Goal: Task Accomplishment & Management: Use online tool/utility

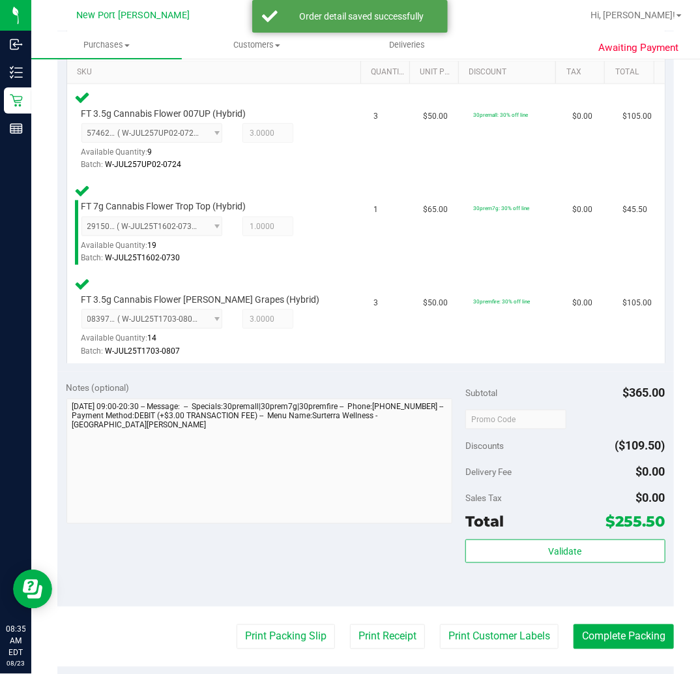
scroll to position [362, 0]
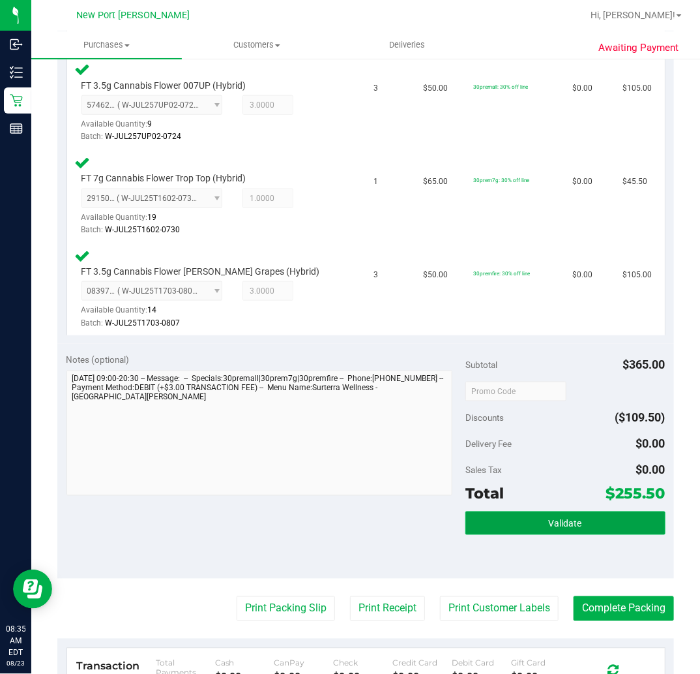
click at [574, 513] on button "Validate" at bounding box center [566, 522] width 200 height 23
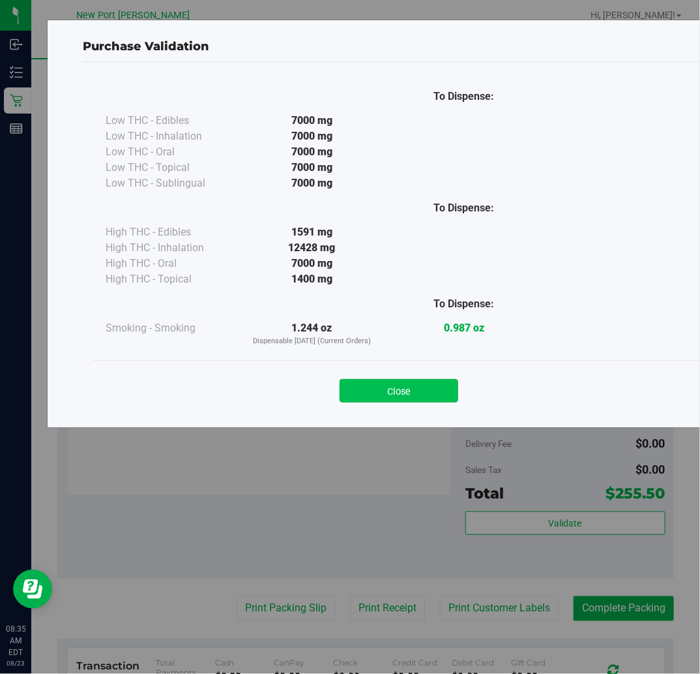
click at [396, 387] on button "Close" at bounding box center [399, 390] width 119 height 23
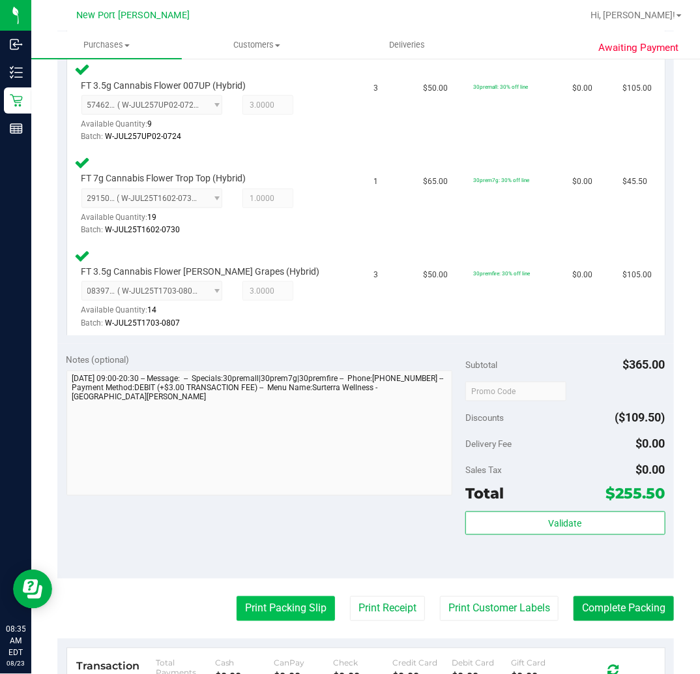
click at [312, 604] on button "Print Packing Slip" at bounding box center [286, 608] width 98 height 25
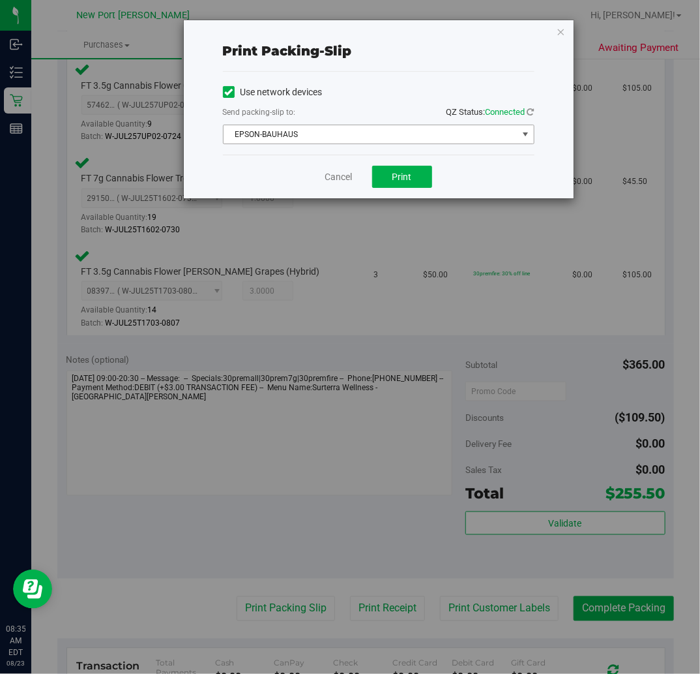
click at [527, 139] on span "select" at bounding box center [525, 134] width 10 height 10
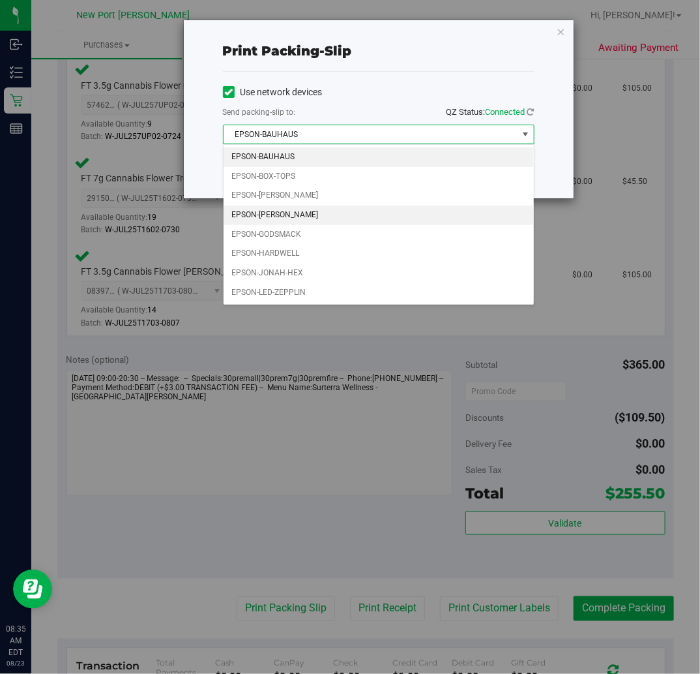
click at [441, 210] on li "EPSON-[PERSON_NAME]" at bounding box center [379, 215] width 310 height 20
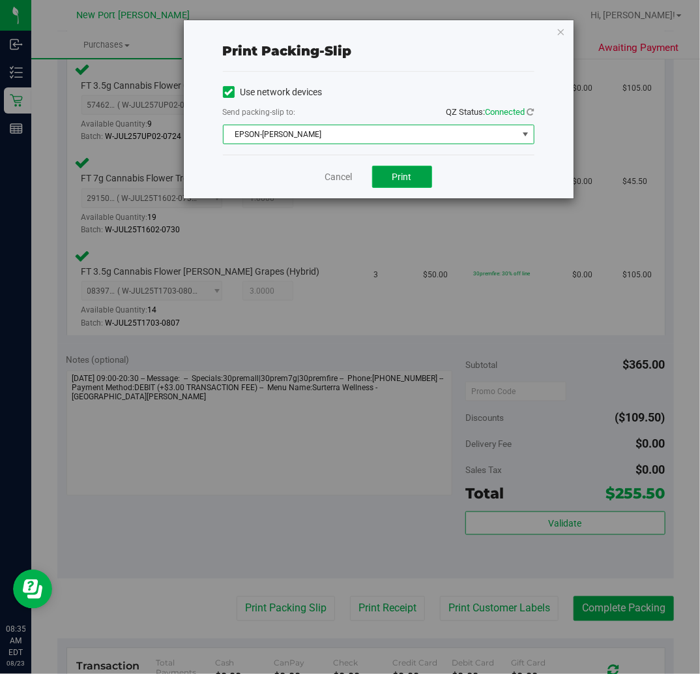
click at [406, 178] on span "Print" at bounding box center [403, 176] width 20 height 10
click at [342, 176] on link "Cancel" at bounding box center [338, 177] width 27 height 14
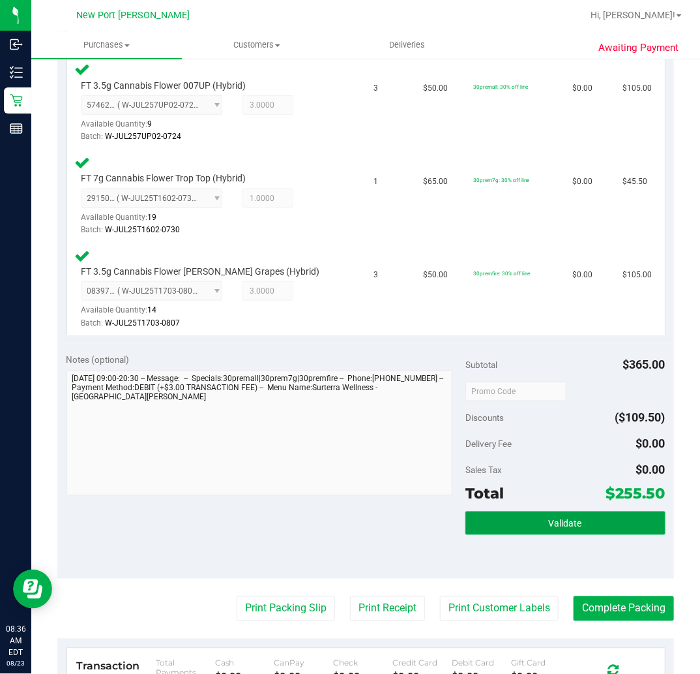
click at [526, 522] on button "Validate" at bounding box center [566, 522] width 200 height 23
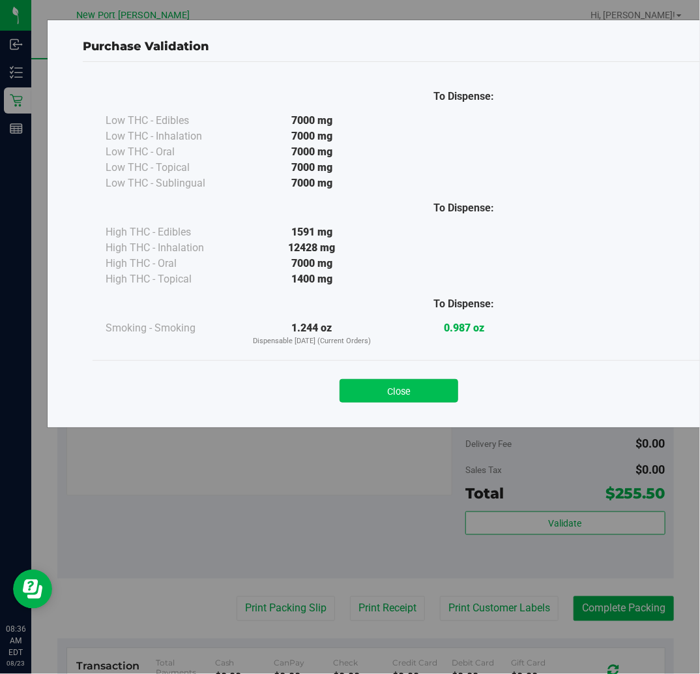
click at [438, 393] on button "Close" at bounding box center [399, 390] width 119 height 23
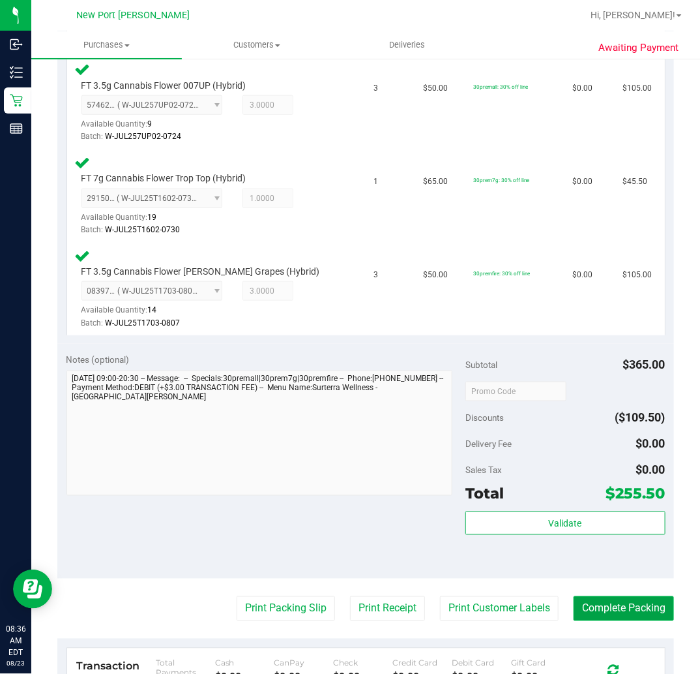
click at [638, 604] on button "Complete Packing" at bounding box center [624, 608] width 100 height 25
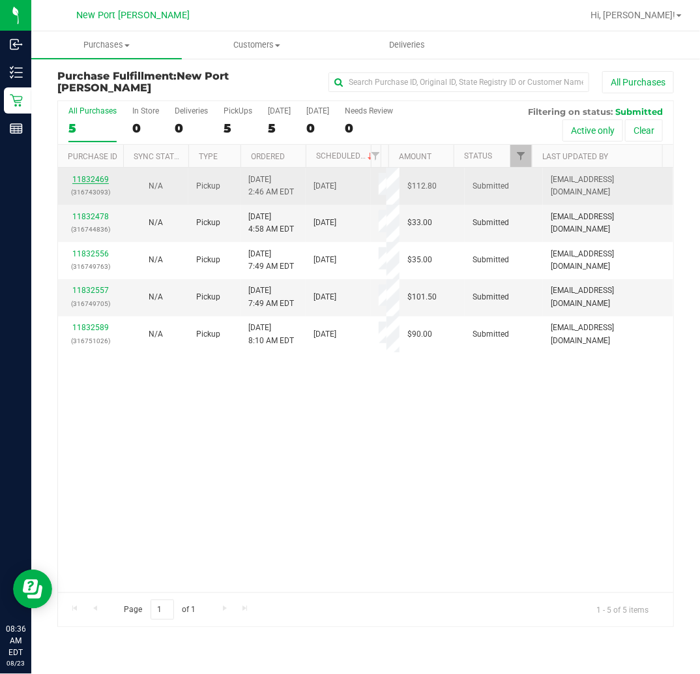
click at [90, 176] on link "11832469" at bounding box center [90, 179] width 37 height 9
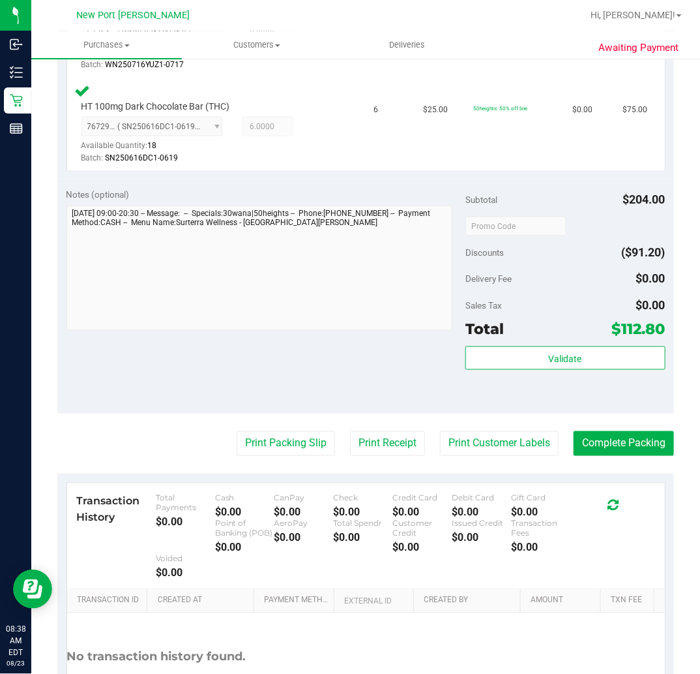
scroll to position [434, 0]
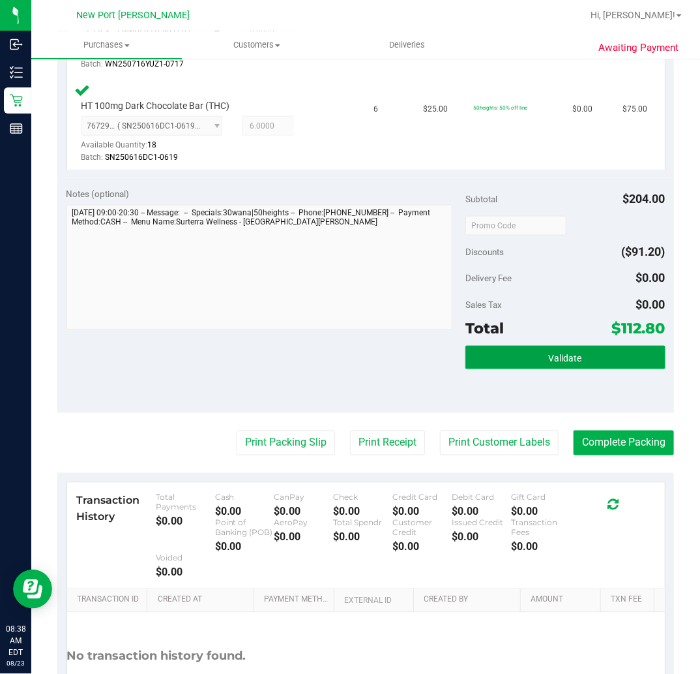
click at [552, 364] on button "Validate" at bounding box center [566, 357] width 200 height 23
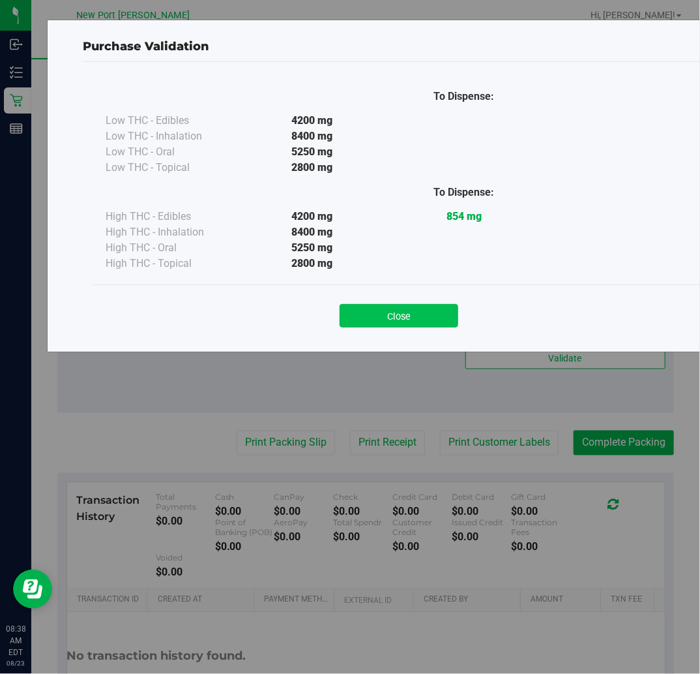
click at [427, 317] on button "Close" at bounding box center [399, 315] width 119 height 23
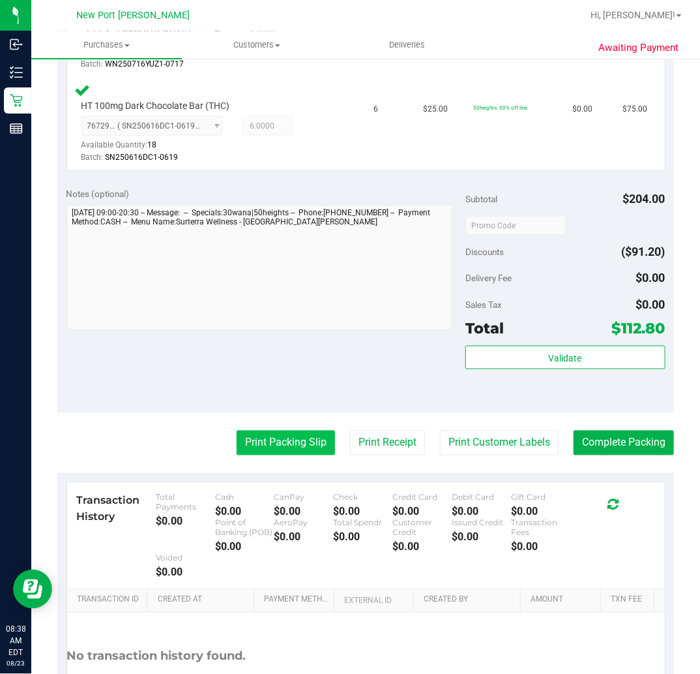
click at [300, 437] on button "Print Packing Slip" at bounding box center [286, 442] width 98 height 25
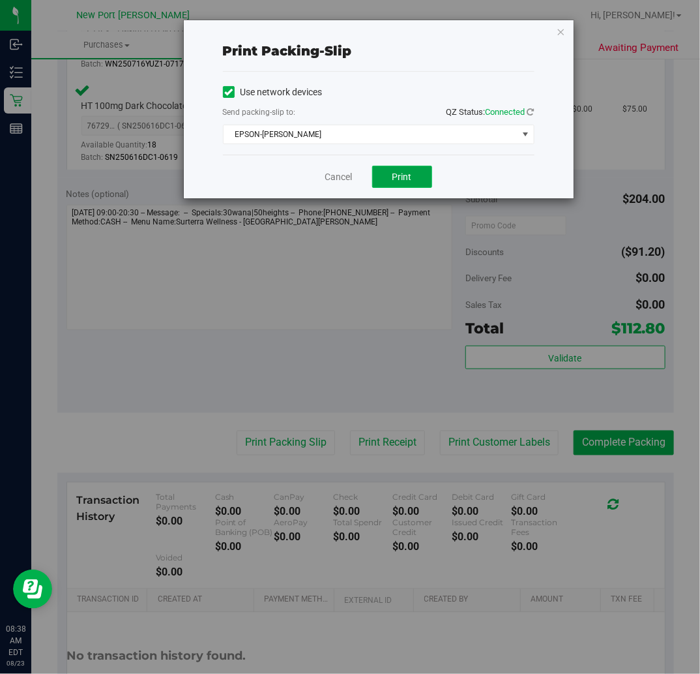
click at [417, 174] on button "Print" at bounding box center [402, 177] width 60 height 22
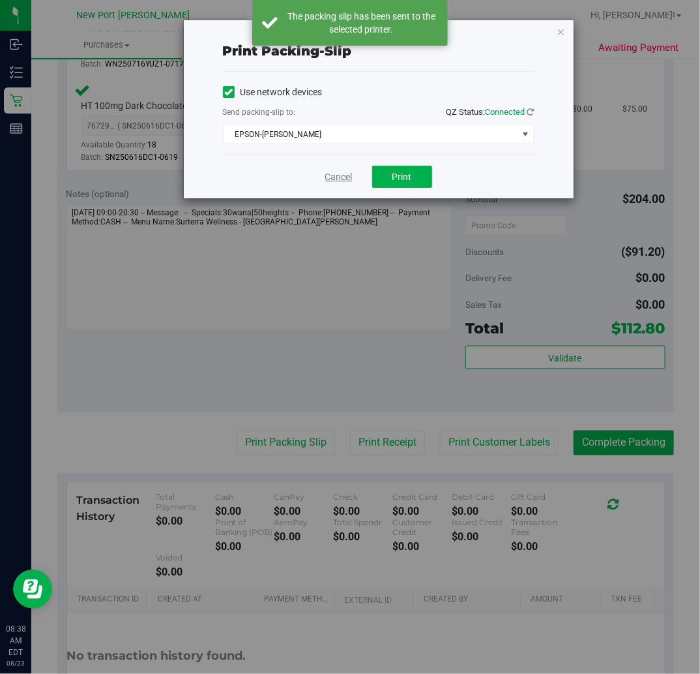
click at [349, 172] on link "Cancel" at bounding box center [338, 177] width 27 height 14
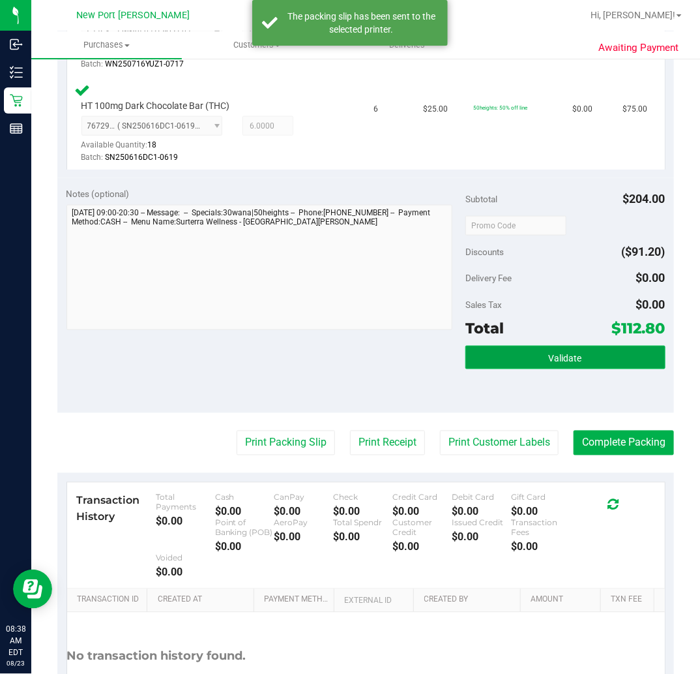
click at [550, 346] on button "Validate" at bounding box center [566, 357] width 200 height 23
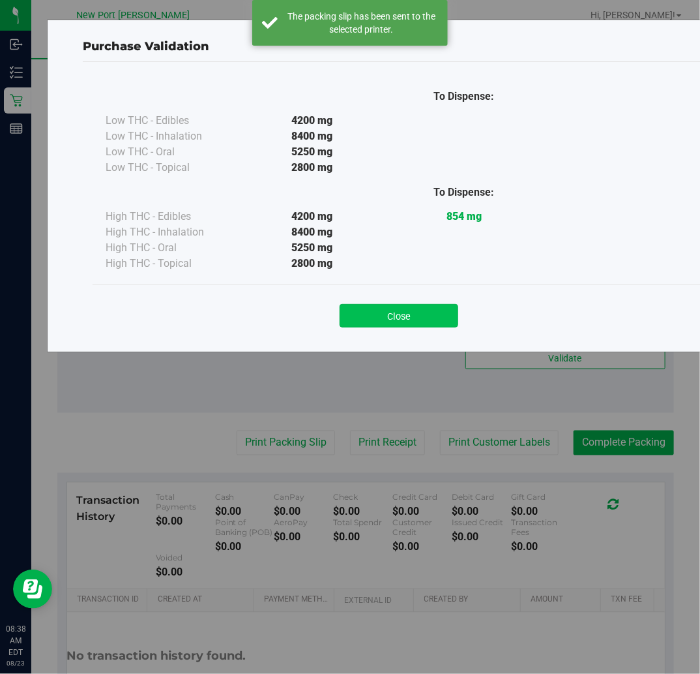
click at [405, 310] on button "Close" at bounding box center [399, 315] width 119 height 23
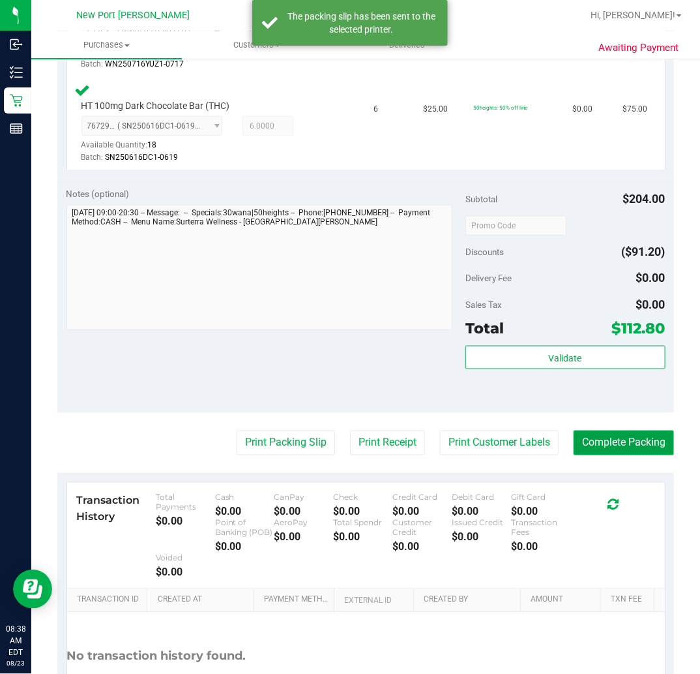
click at [605, 438] on button "Complete Packing" at bounding box center [624, 442] width 100 height 25
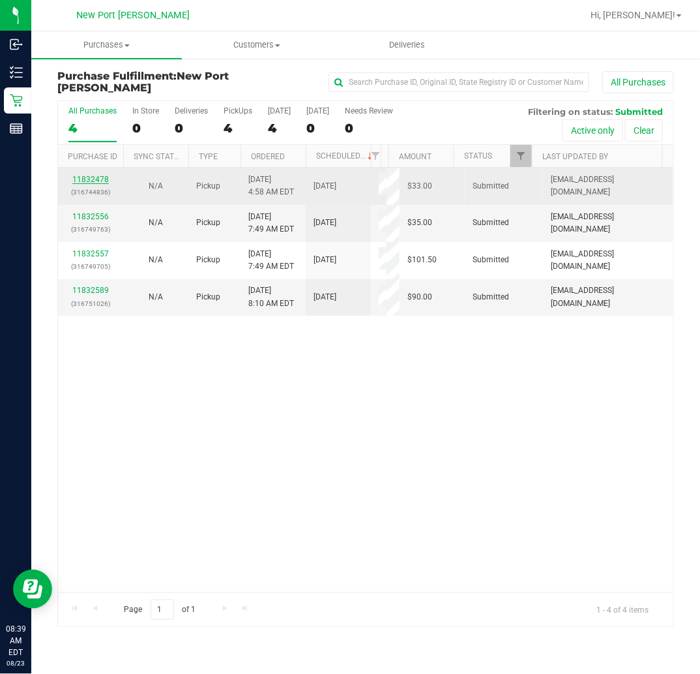
click at [93, 184] on link "11832478" at bounding box center [90, 179] width 37 height 9
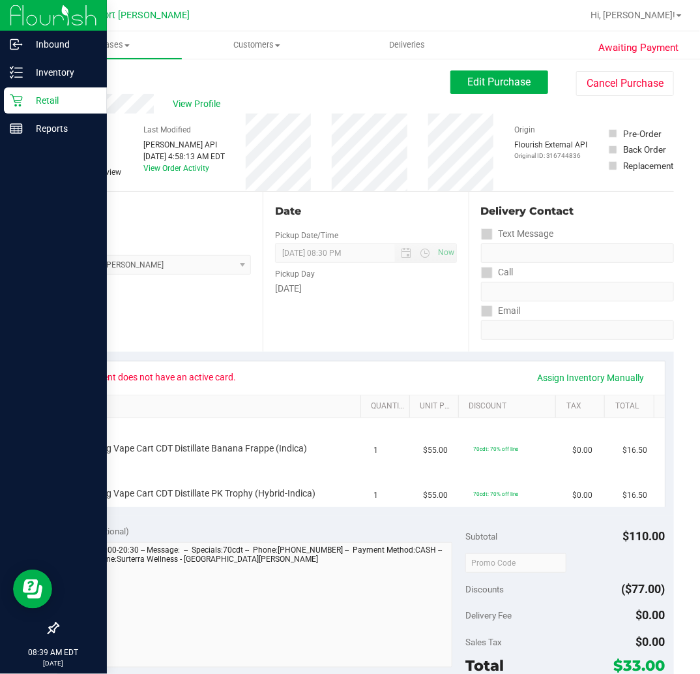
click at [21, 98] on icon at bounding box center [16, 100] width 13 height 13
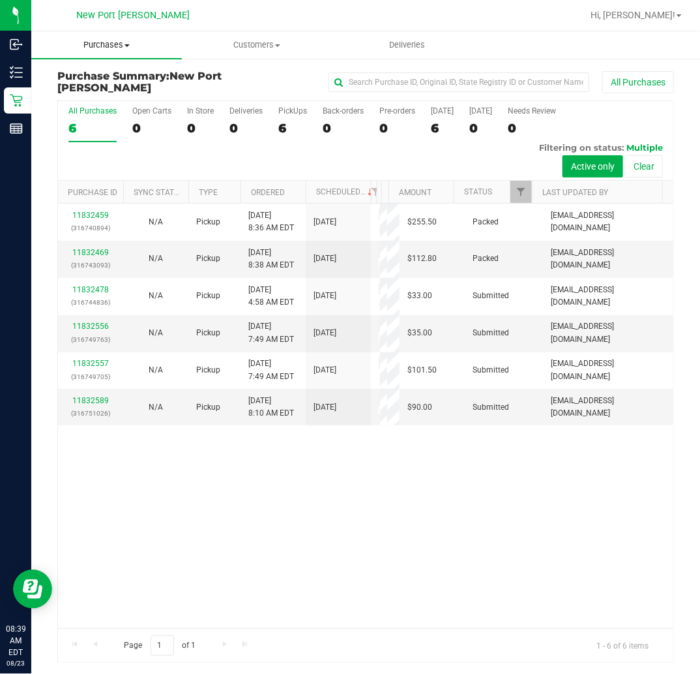
click at [127, 44] on span at bounding box center [127, 45] width 5 height 3
click at [126, 93] on li "Fulfillment" at bounding box center [106, 95] width 151 height 16
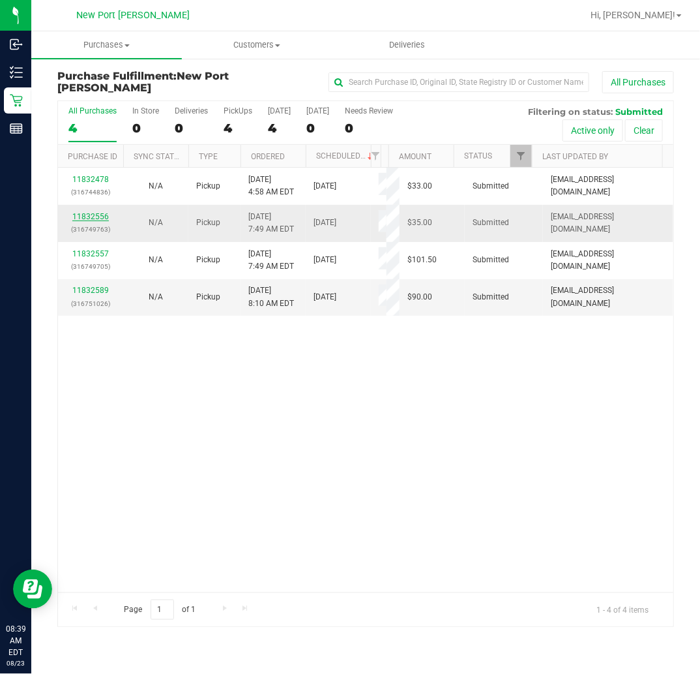
click at [90, 221] on link "11832556" at bounding box center [90, 216] width 37 height 9
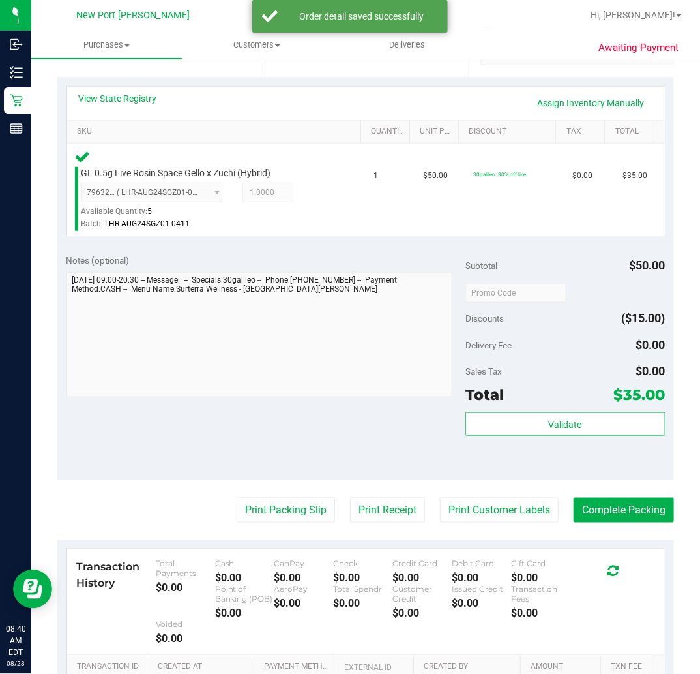
scroll to position [290, 0]
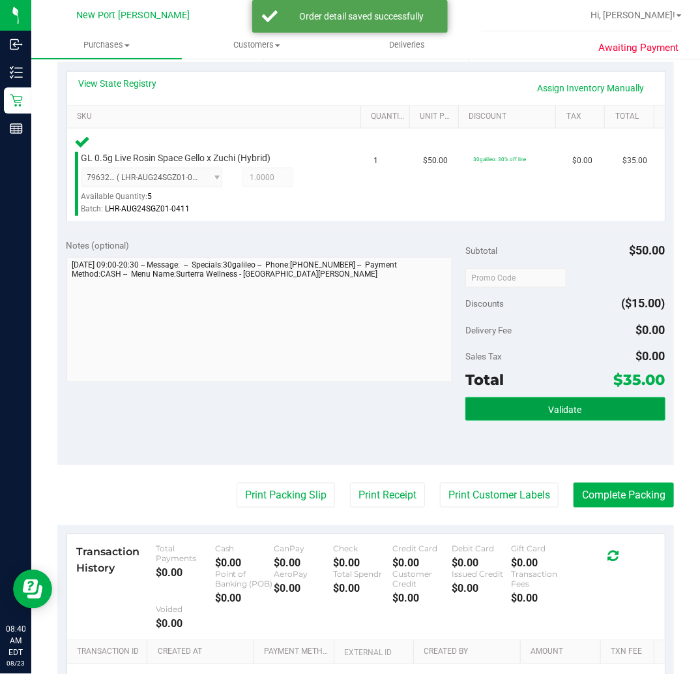
click at [549, 407] on span "Validate" at bounding box center [565, 409] width 33 height 10
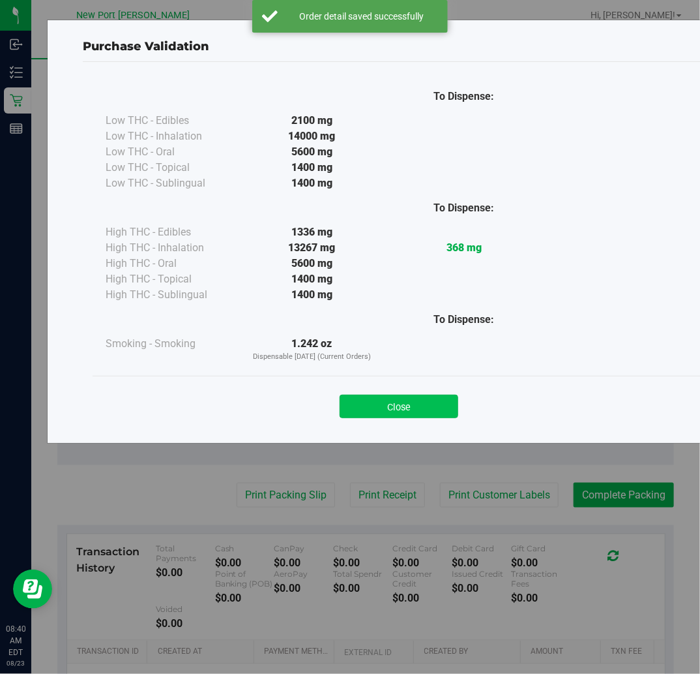
click at [417, 408] on button "Close" at bounding box center [399, 405] width 119 height 23
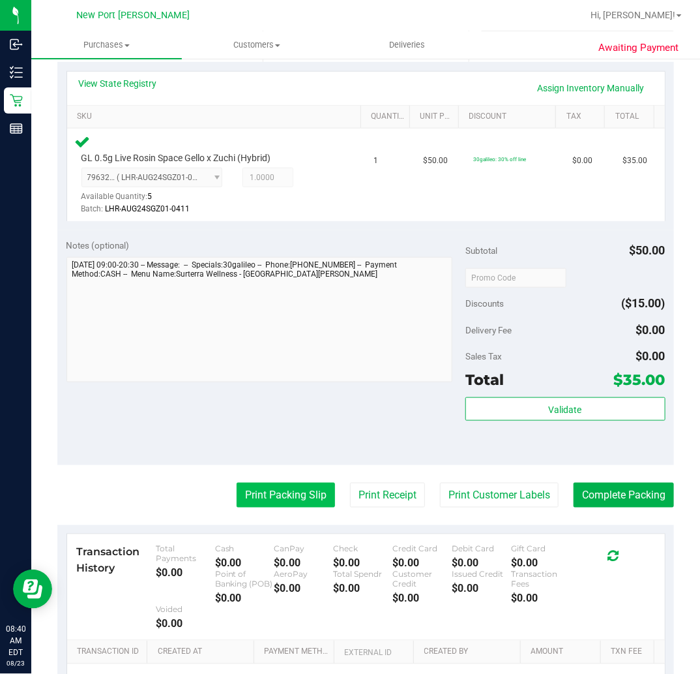
click at [305, 492] on button "Print Packing Slip" at bounding box center [286, 495] width 98 height 25
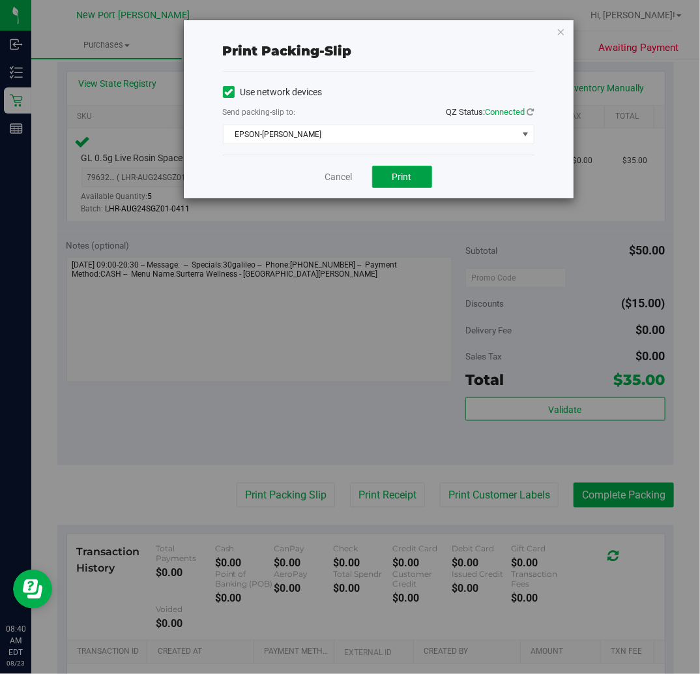
click at [403, 186] on button "Print" at bounding box center [402, 177] width 60 height 22
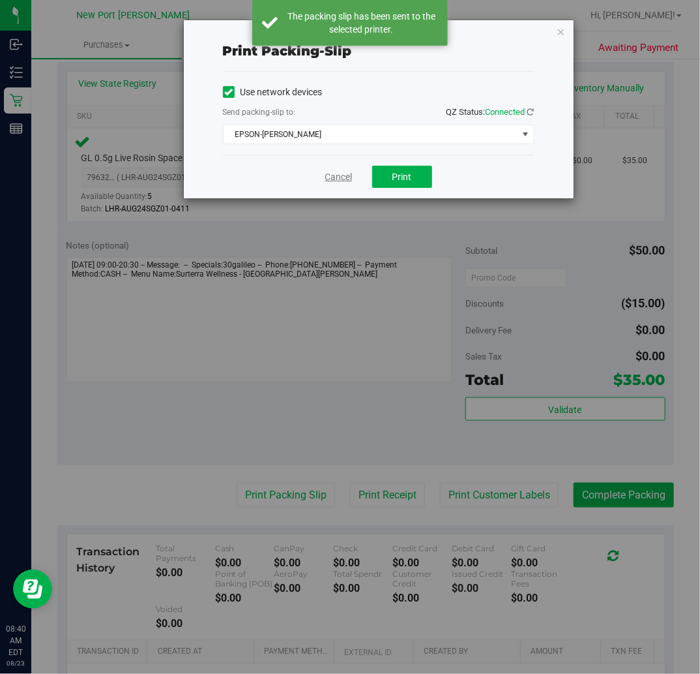
click at [339, 183] on link "Cancel" at bounding box center [338, 177] width 27 height 14
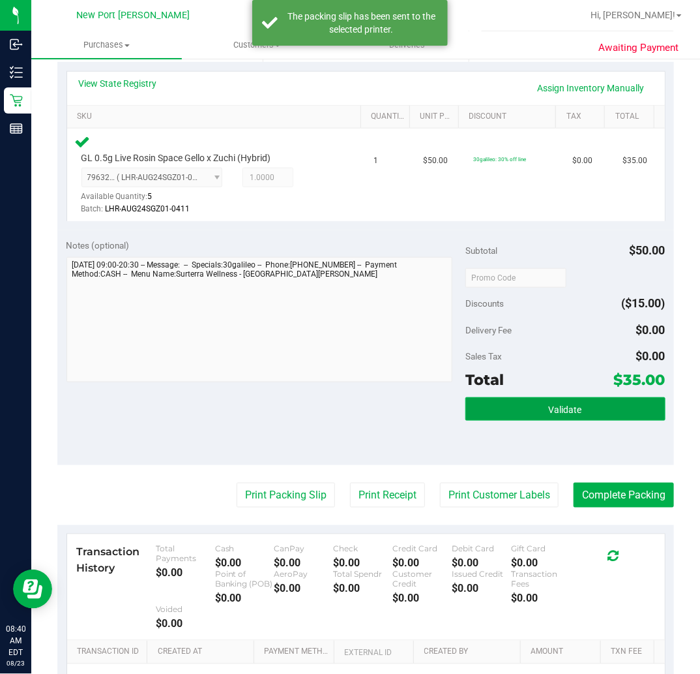
click at [569, 397] on button "Validate" at bounding box center [566, 408] width 200 height 23
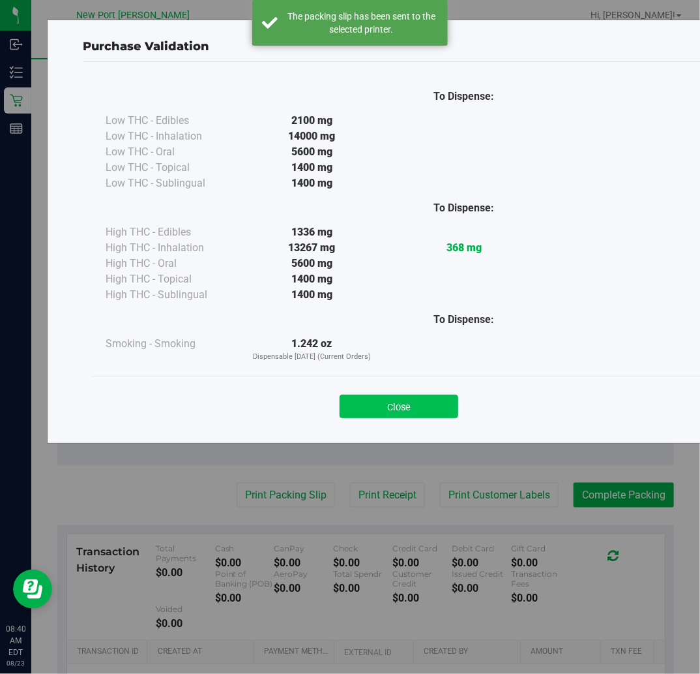
click at [424, 402] on button "Close" at bounding box center [399, 405] width 119 height 23
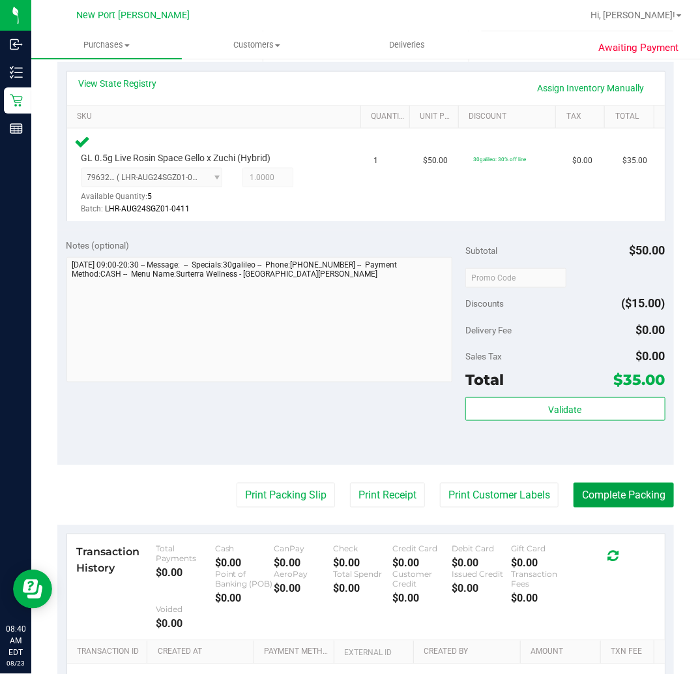
drag, startPoint x: 606, startPoint y: 492, endPoint x: 596, endPoint y: 476, distance: 19.4
click at [607, 492] on button "Complete Packing" at bounding box center [624, 495] width 100 height 25
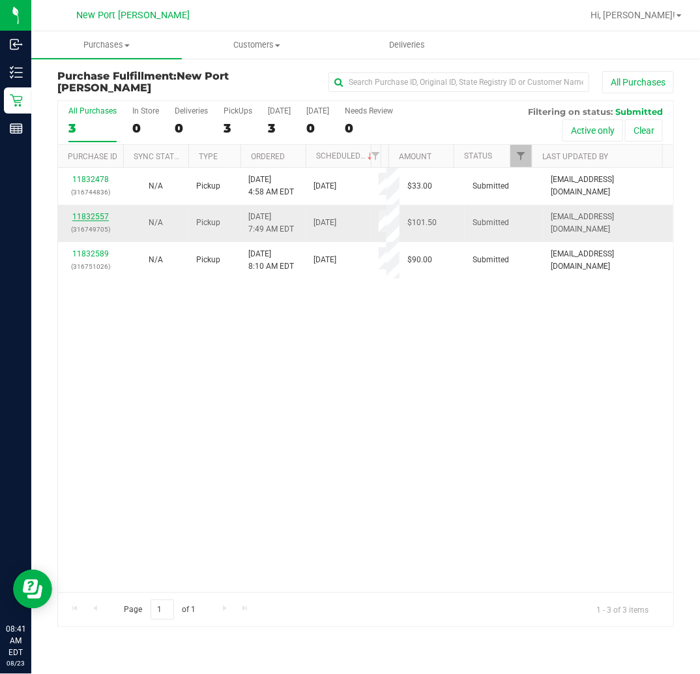
click at [87, 221] on link "11832557" at bounding box center [90, 216] width 37 height 9
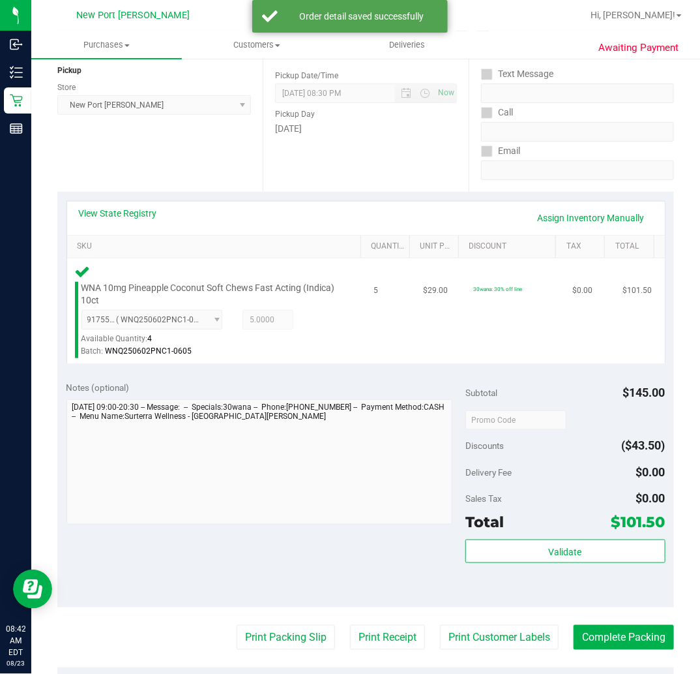
scroll to position [217, 0]
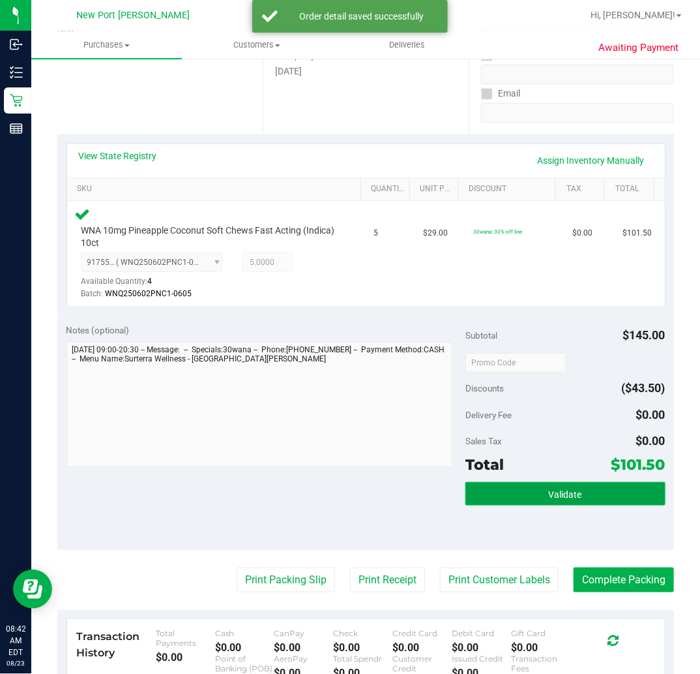
click at [513, 498] on button "Validate" at bounding box center [566, 493] width 200 height 23
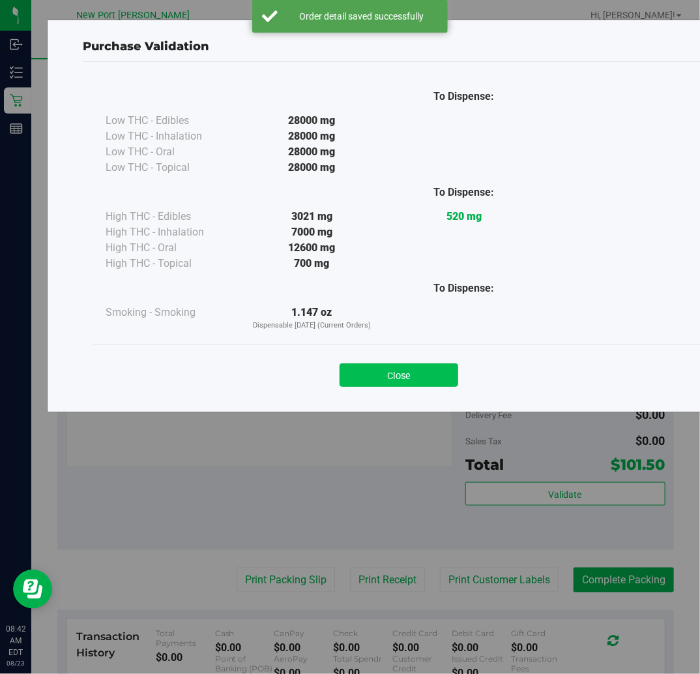
click at [414, 379] on button "Close" at bounding box center [399, 374] width 119 height 23
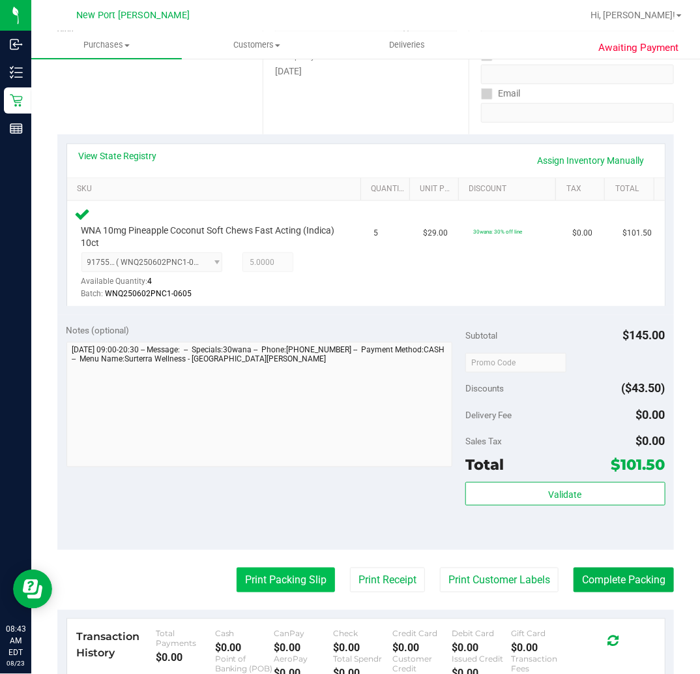
click at [305, 586] on button "Print Packing Slip" at bounding box center [286, 579] width 98 height 25
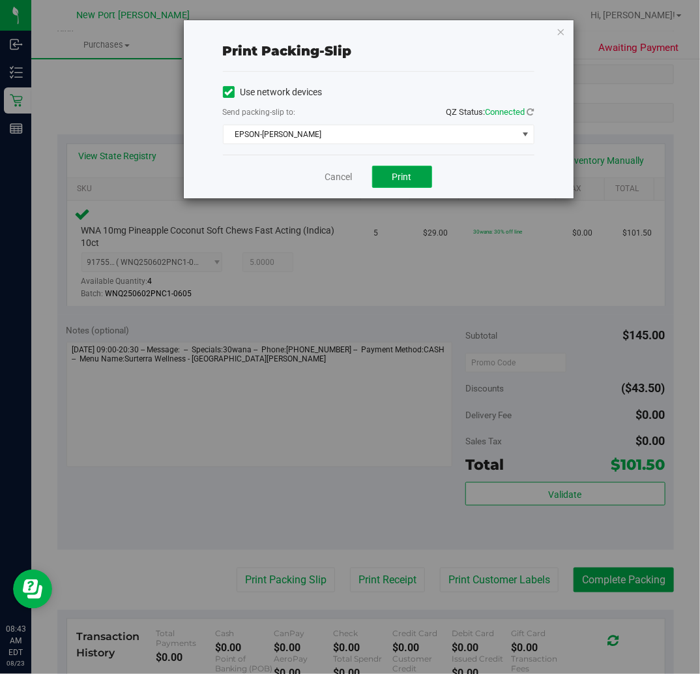
click at [400, 181] on span "Print" at bounding box center [403, 176] width 20 height 10
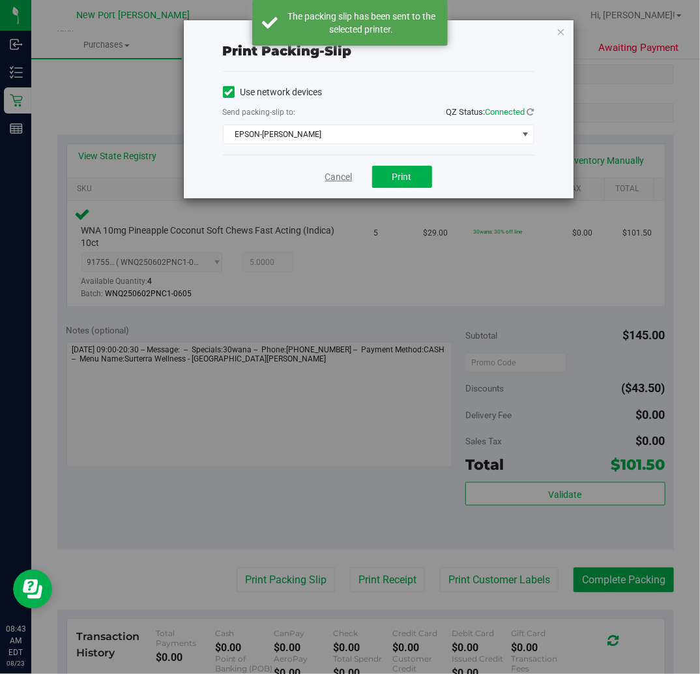
click at [342, 177] on link "Cancel" at bounding box center [338, 177] width 27 height 14
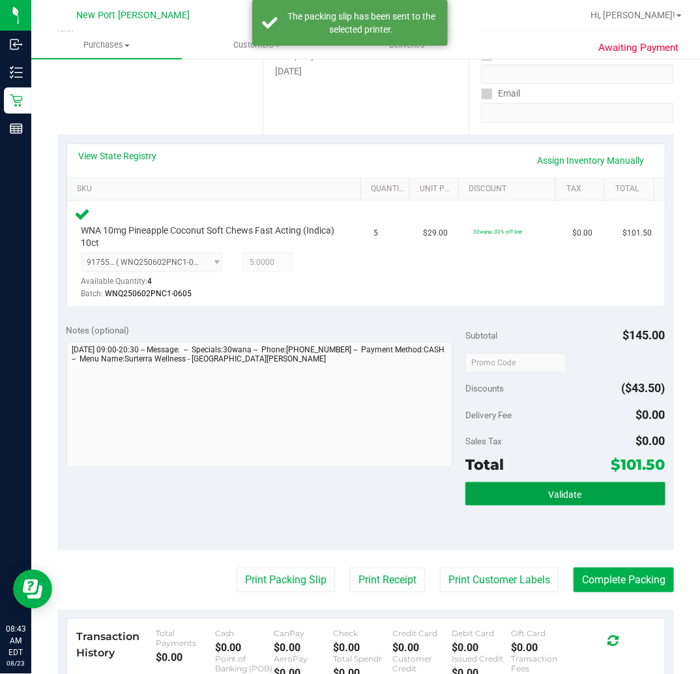
click at [531, 496] on button "Validate" at bounding box center [566, 493] width 200 height 23
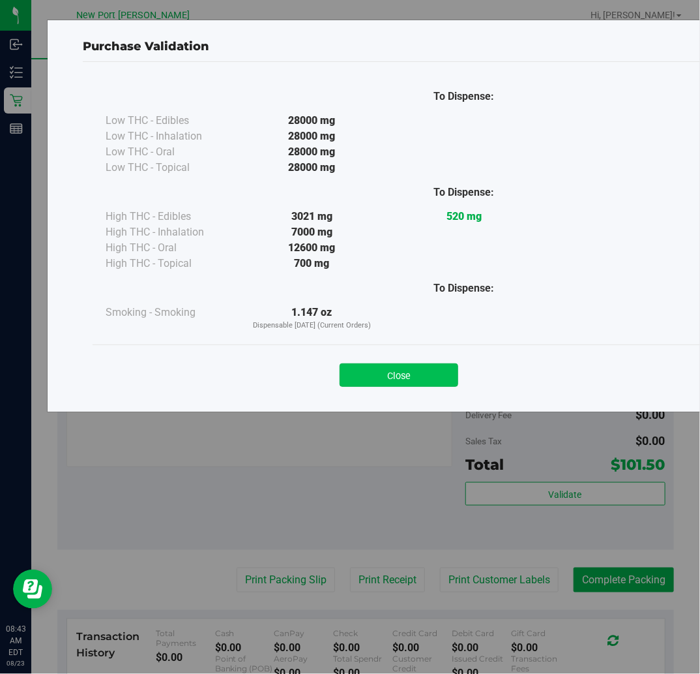
click at [409, 367] on button "Close" at bounding box center [399, 374] width 119 height 23
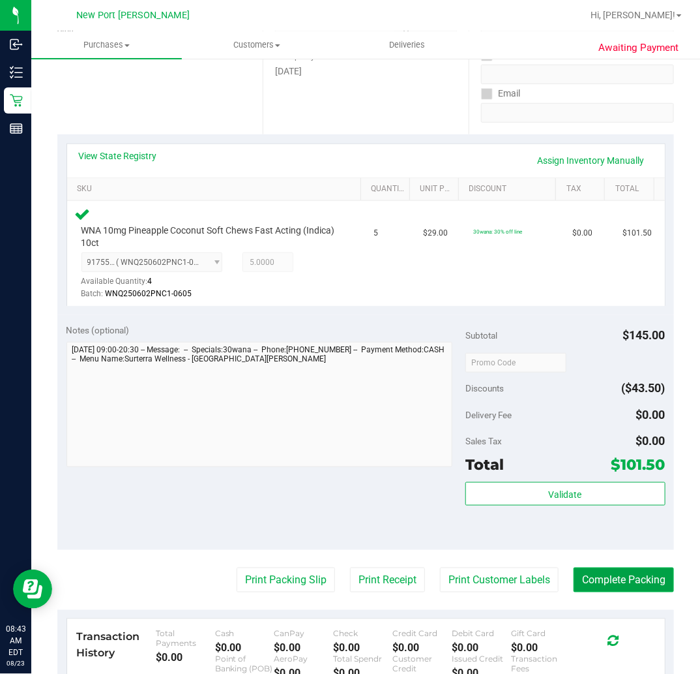
click at [610, 582] on button "Complete Packing" at bounding box center [624, 579] width 100 height 25
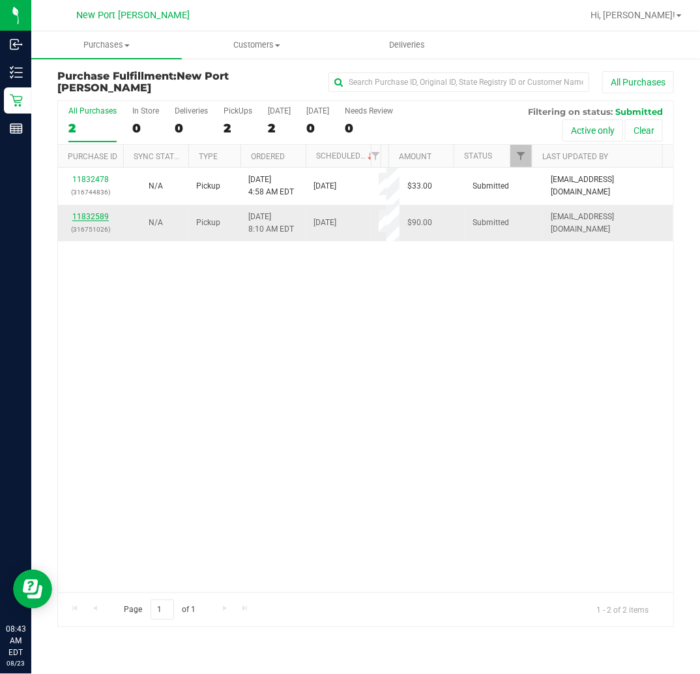
click at [91, 221] on link "11832589" at bounding box center [90, 216] width 37 height 9
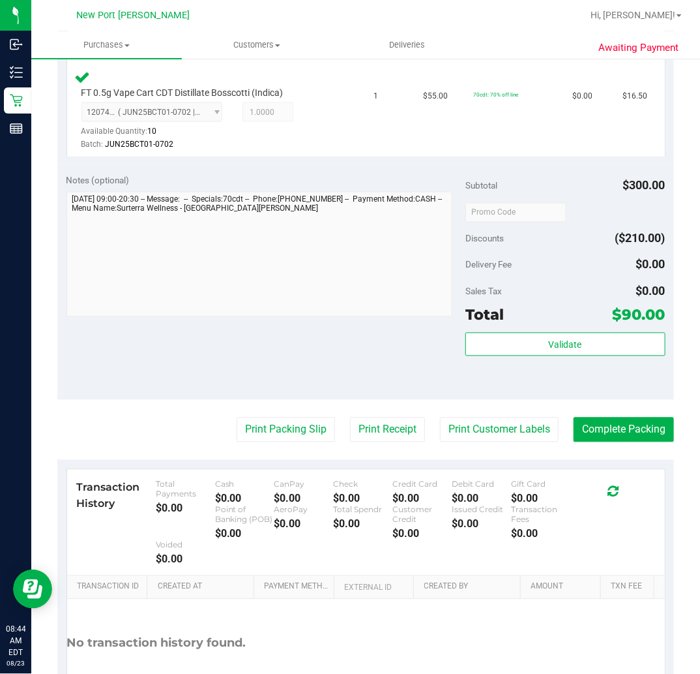
scroll to position [649, 0]
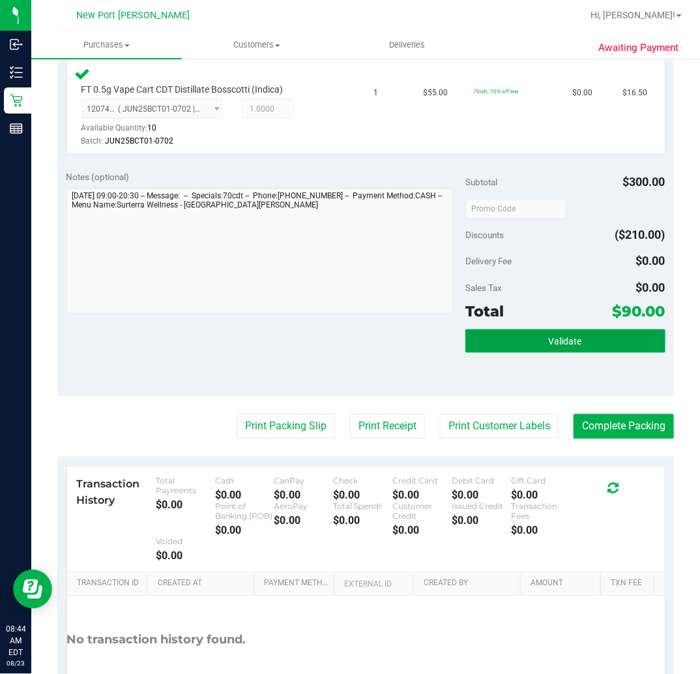
click at [576, 336] on button "Validate" at bounding box center [566, 340] width 200 height 23
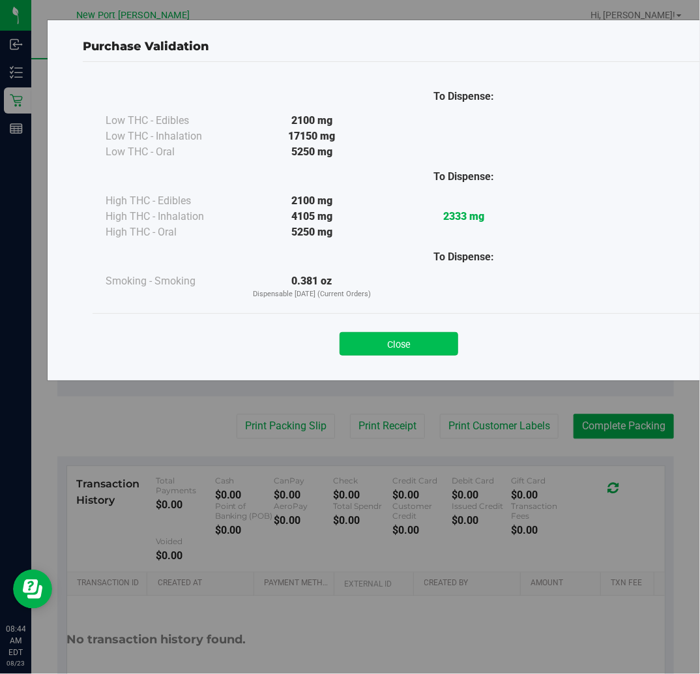
click at [434, 338] on button "Close" at bounding box center [399, 343] width 119 height 23
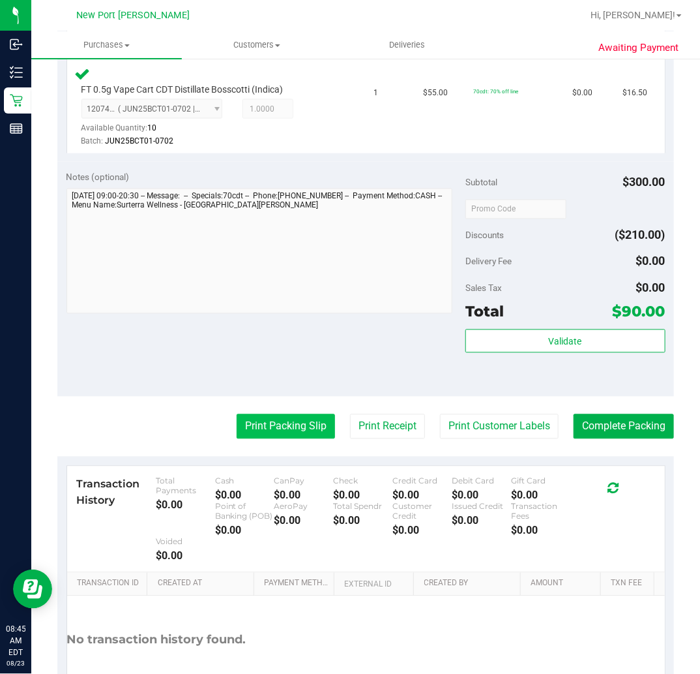
click at [278, 420] on button "Print Packing Slip" at bounding box center [286, 426] width 98 height 25
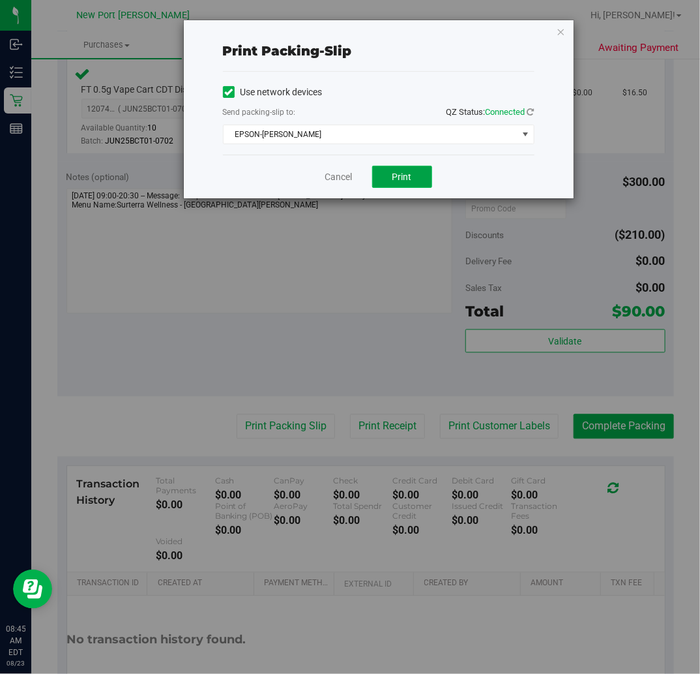
click at [412, 175] on button "Print" at bounding box center [402, 177] width 60 height 22
click at [342, 175] on link "Cancel" at bounding box center [338, 177] width 27 height 14
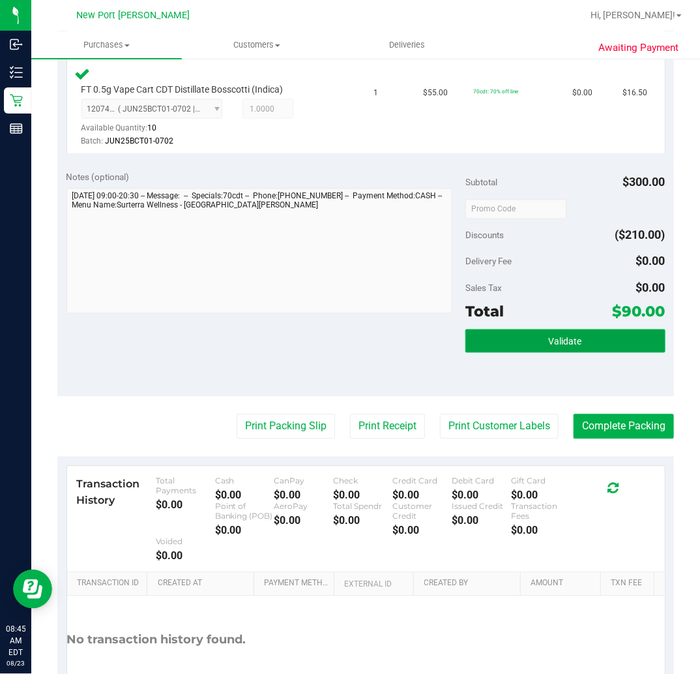
click at [524, 341] on button "Validate" at bounding box center [566, 340] width 200 height 23
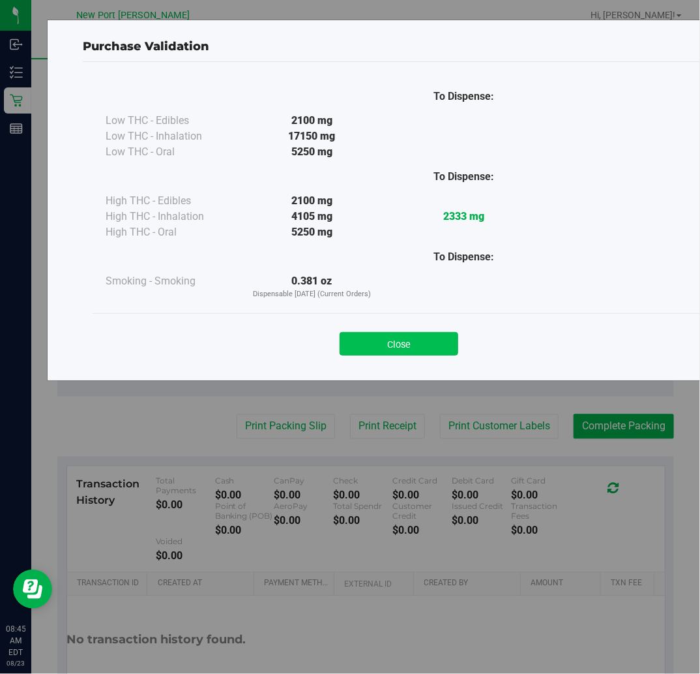
click at [424, 346] on button "Close" at bounding box center [399, 343] width 119 height 23
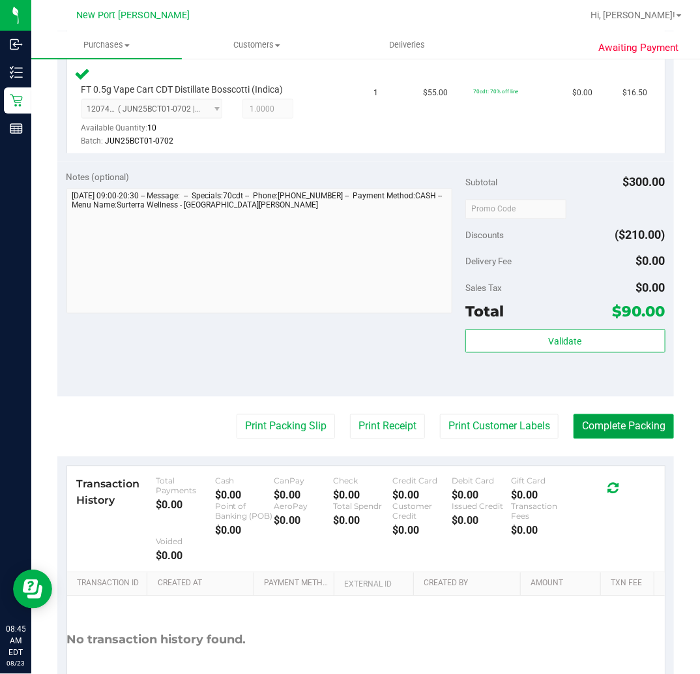
click at [603, 427] on button "Complete Packing" at bounding box center [624, 426] width 100 height 25
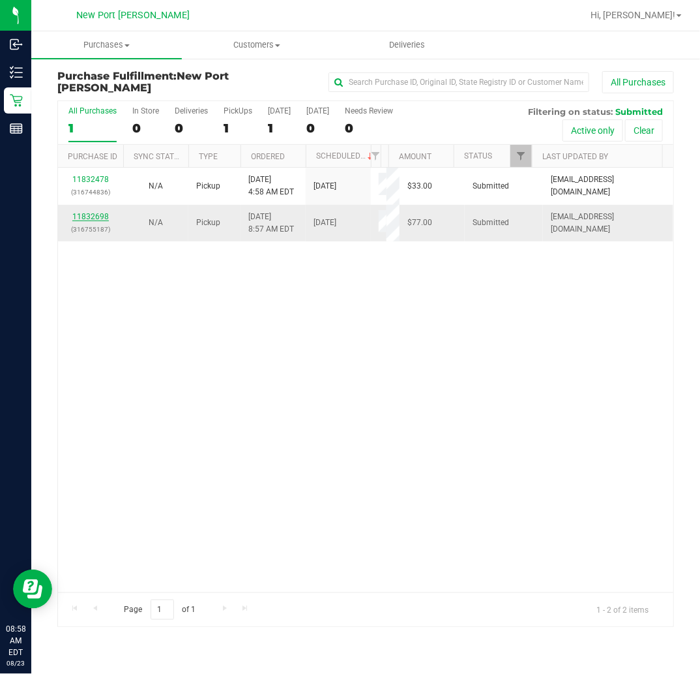
click at [100, 221] on link "11832698" at bounding box center [90, 216] width 37 height 9
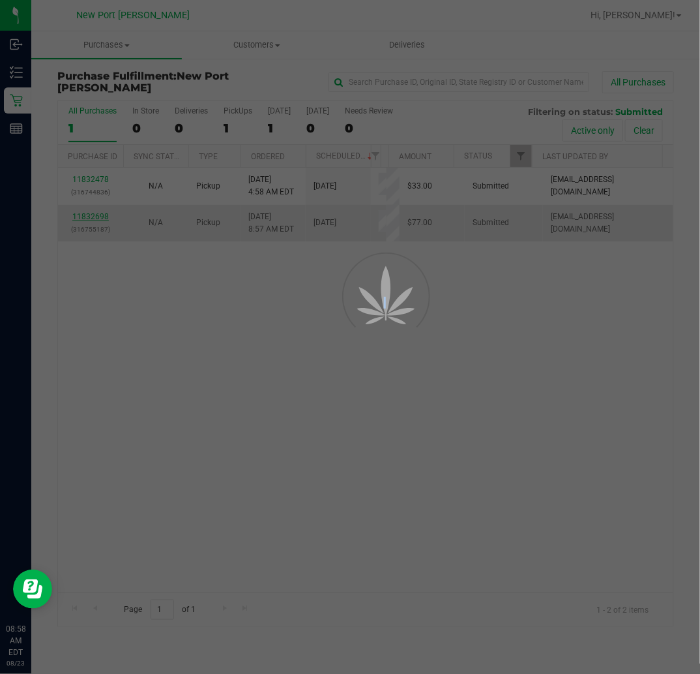
click at [100, 239] on div at bounding box center [350, 337] width 700 height 674
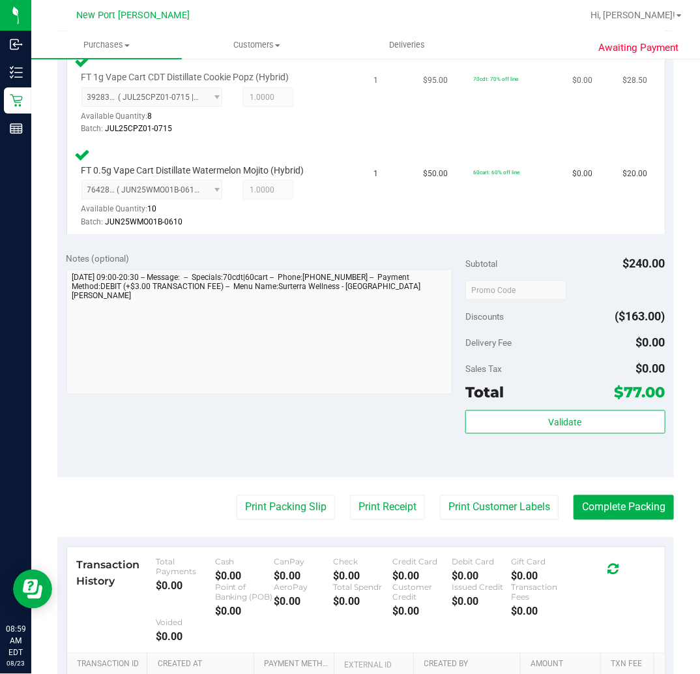
scroll to position [507, 0]
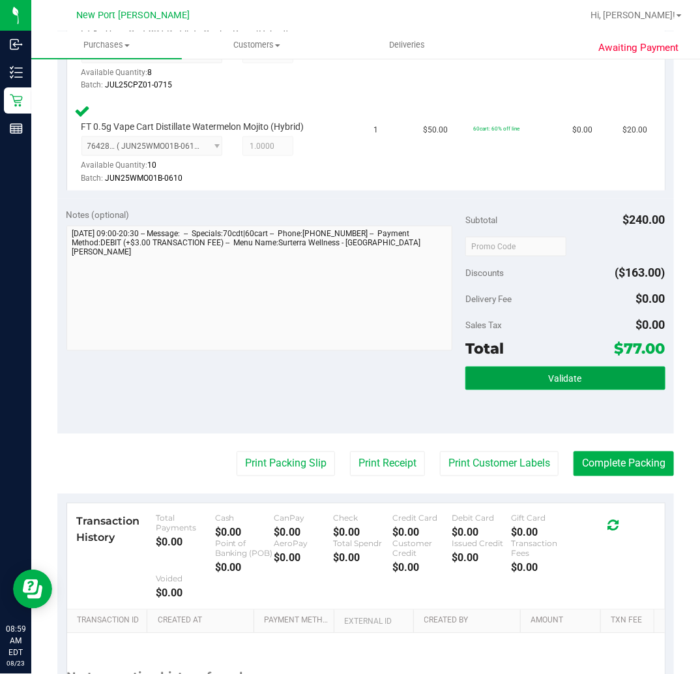
click at [549, 376] on span "Validate" at bounding box center [565, 379] width 33 height 10
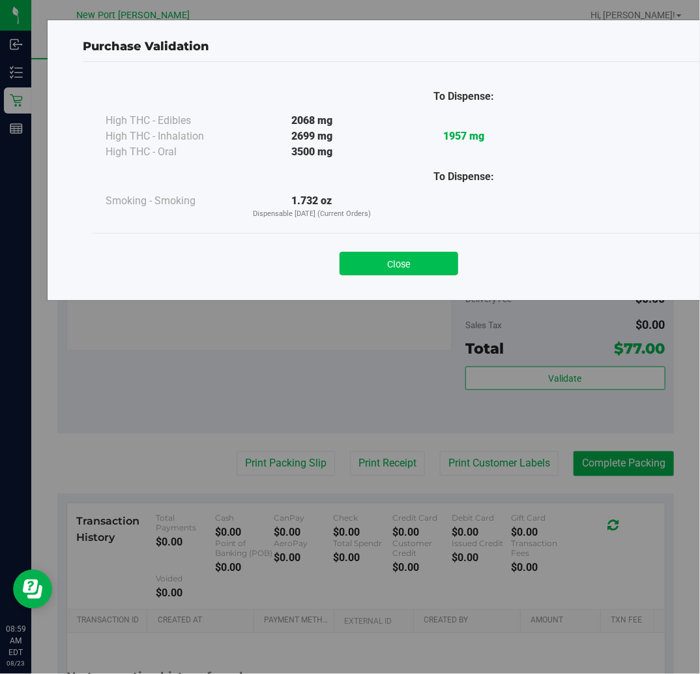
click at [421, 261] on button "Close" at bounding box center [399, 263] width 119 height 23
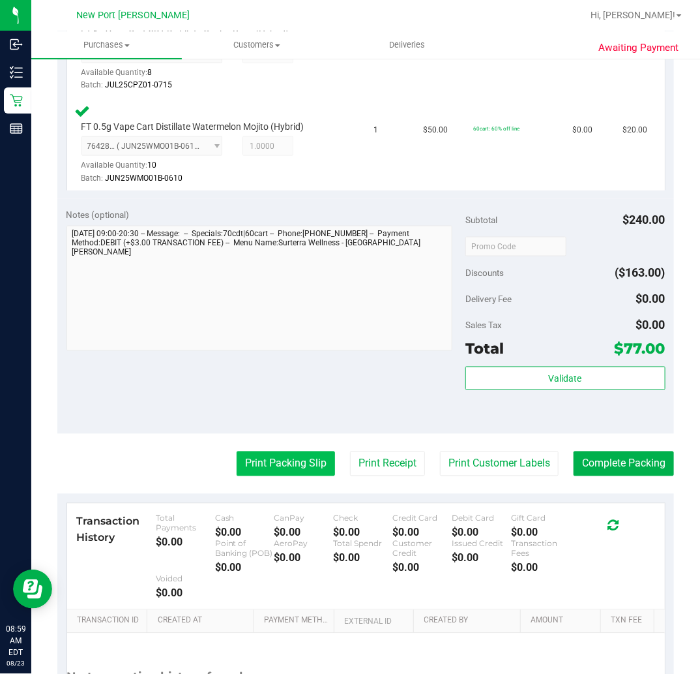
click at [271, 460] on button "Print Packing Slip" at bounding box center [286, 463] width 98 height 25
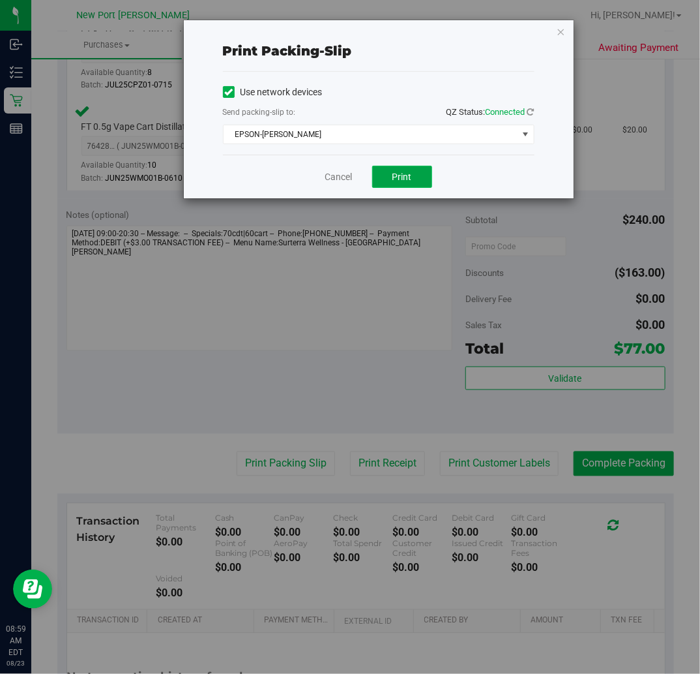
click at [415, 173] on button "Print" at bounding box center [402, 177] width 60 height 22
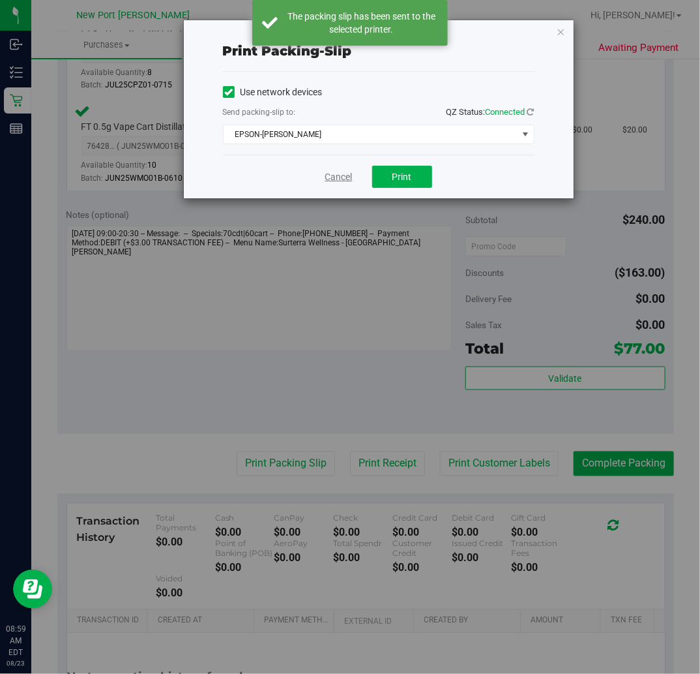
click at [335, 178] on link "Cancel" at bounding box center [338, 177] width 27 height 14
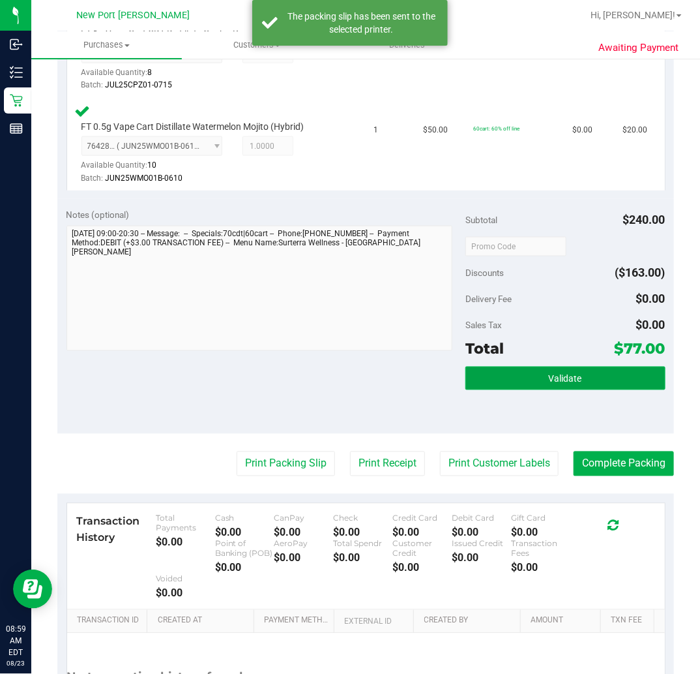
click at [513, 381] on button "Validate" at bounding box center [566, 377] width 200 height 23
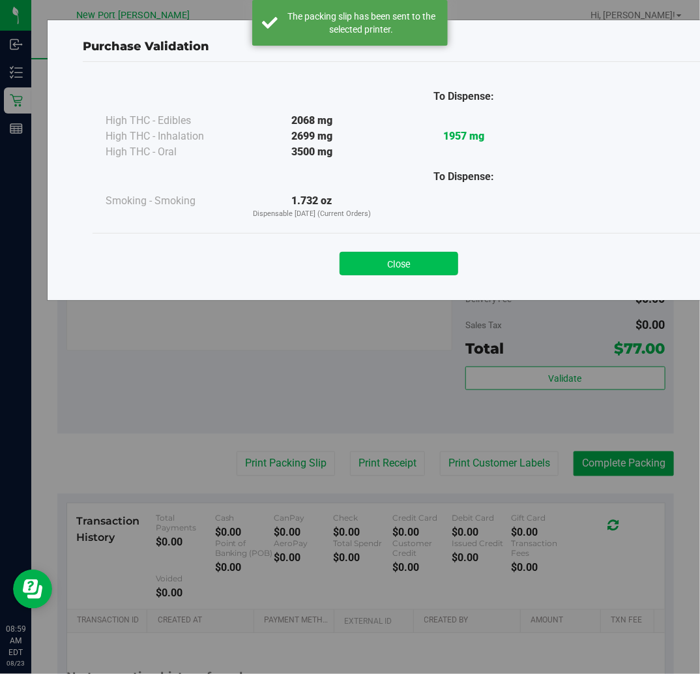
click at [395, 269] on button "Close" at bounding box center [399, 263] width 119 height 23
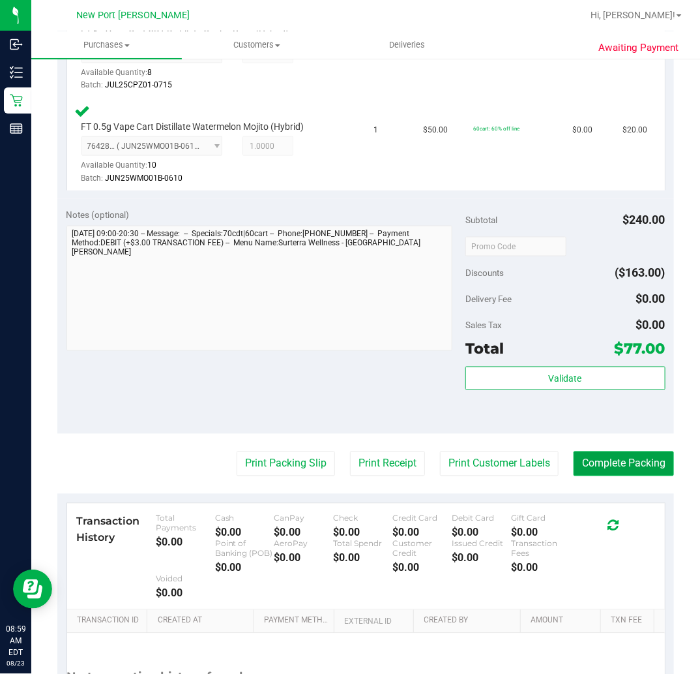
click at [623, 457] on button "Complete Packing" at bounding box center [624, 463] width 100 height 25
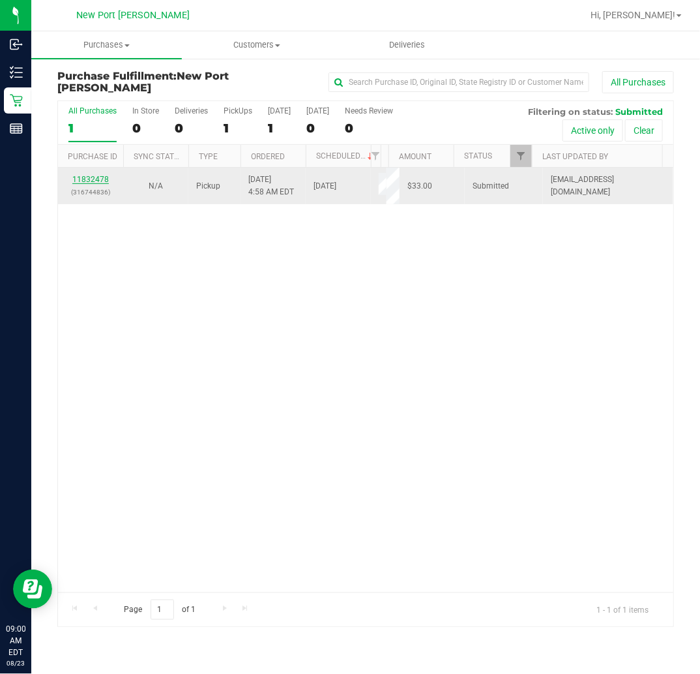
click at [104, 184] on link "11832478" at bounding box center [90, 179] width 37 height 9
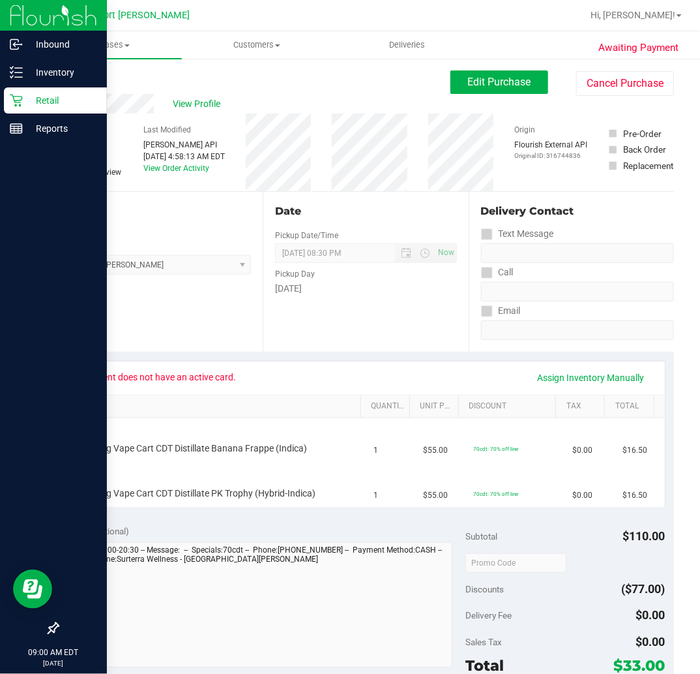
click at [18, 98] on icon at bounding box center [16, 100] width 13 height 13
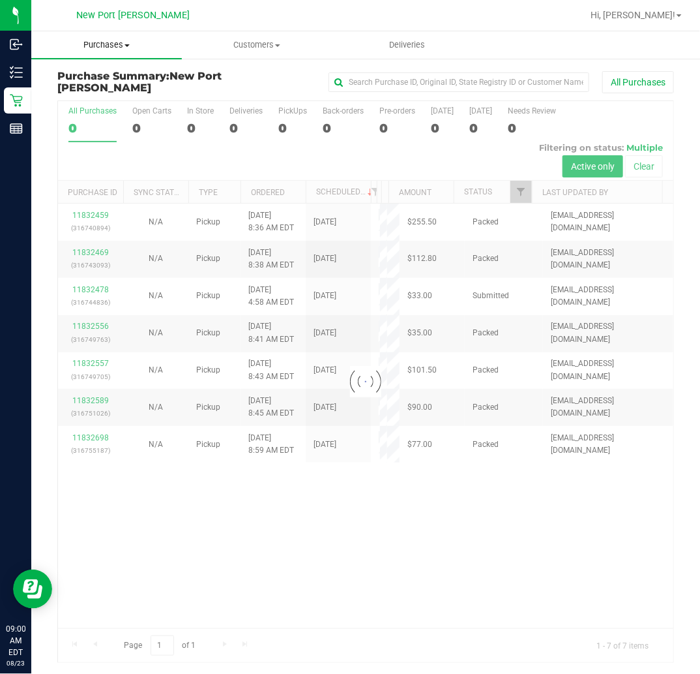
click at [120, 46] on span "Purchases" at bounding box center [106, 45] width 151 height 12
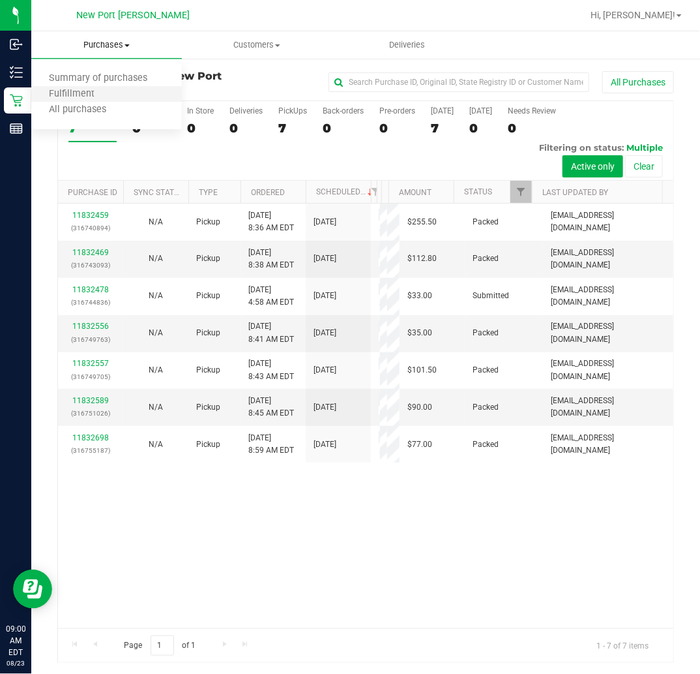
click at [119, 95] on li "Fulfillment" at bounding box center [106, 95] width 151 height 16
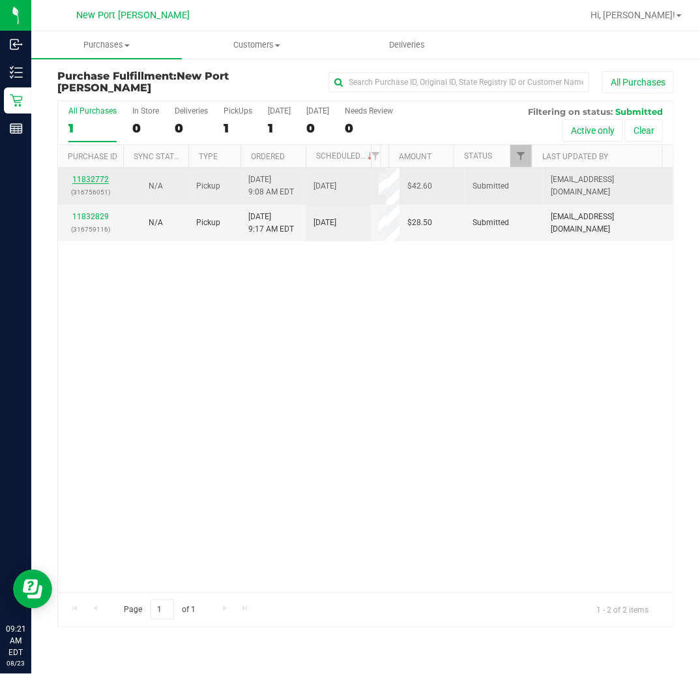
click at [100, 180] on link "11832772" at bounding box center [90, 179] width 37 height 9
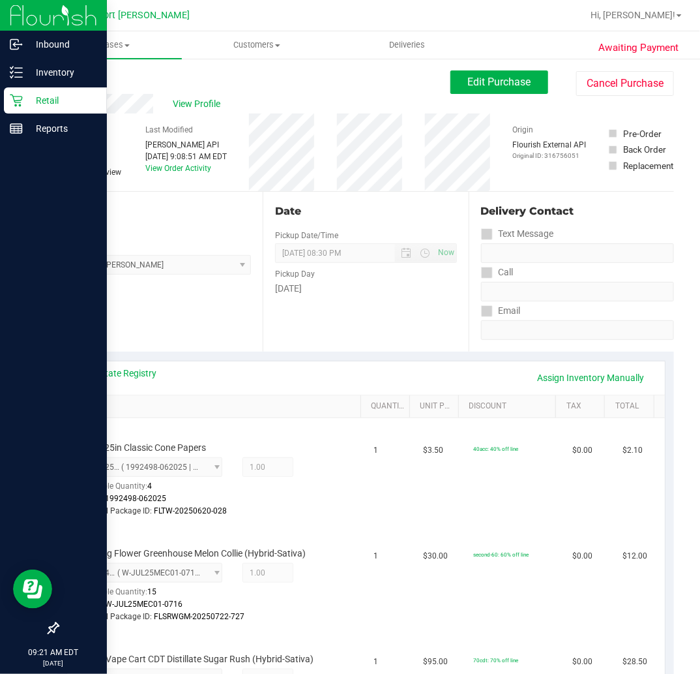
click at [14, 99] on icon at bounding box center [16, 101] width 12 height 12
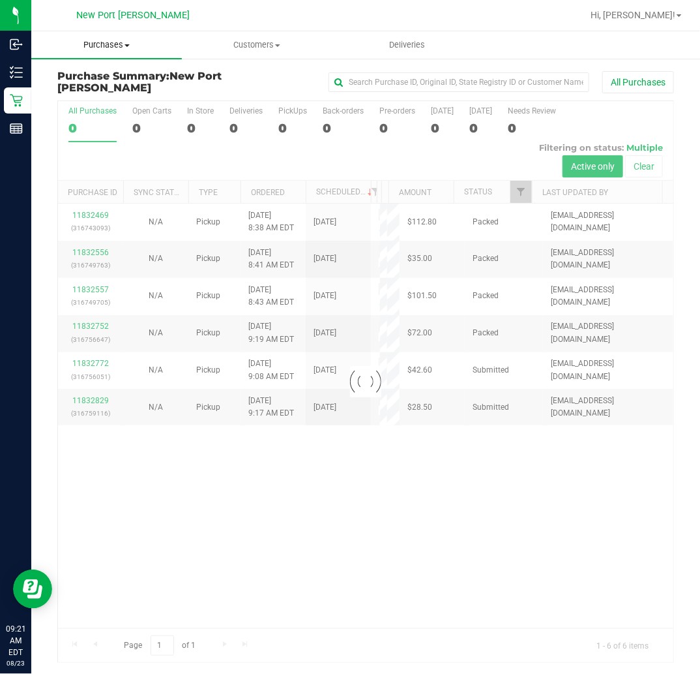
click at [120, 43] on span "Purchases" at bounding box center [106, 45] width 151 height 12
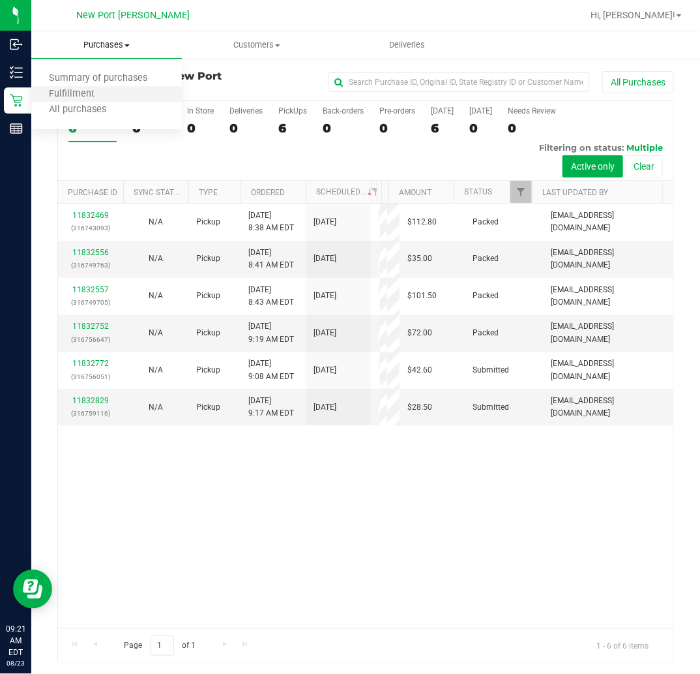
click at [115, 91] on li "Fulfillment" at bounding box center [106, 95] width 151 height 16
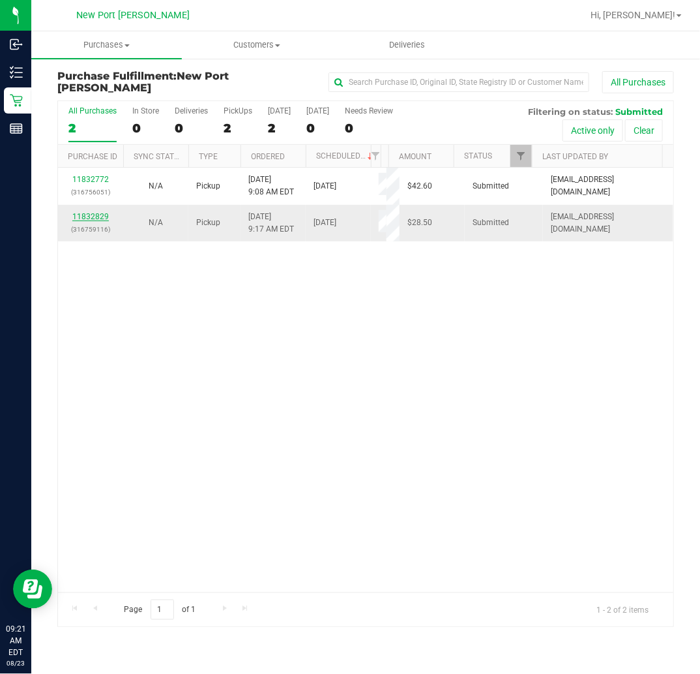
click at [93, 213] on link "11832829" at bounding box center [90, 216] width 37 height 9
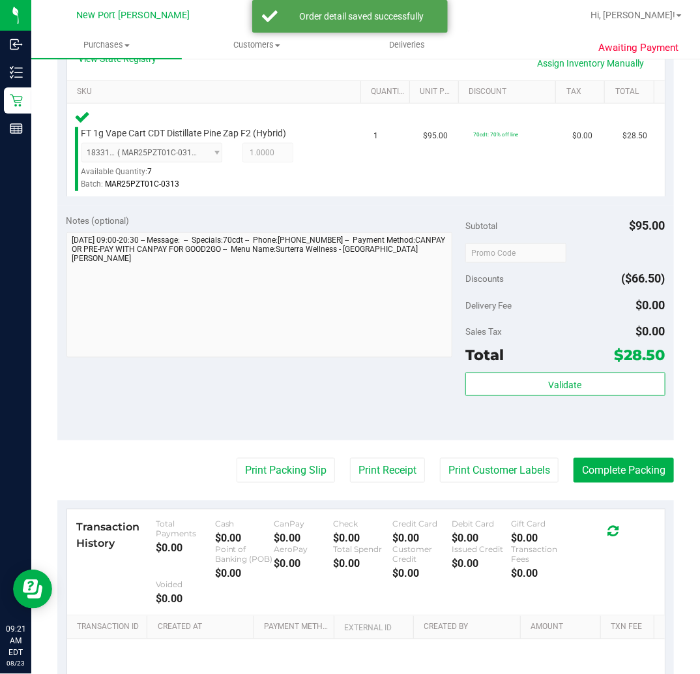
scroll to position [362, 0]
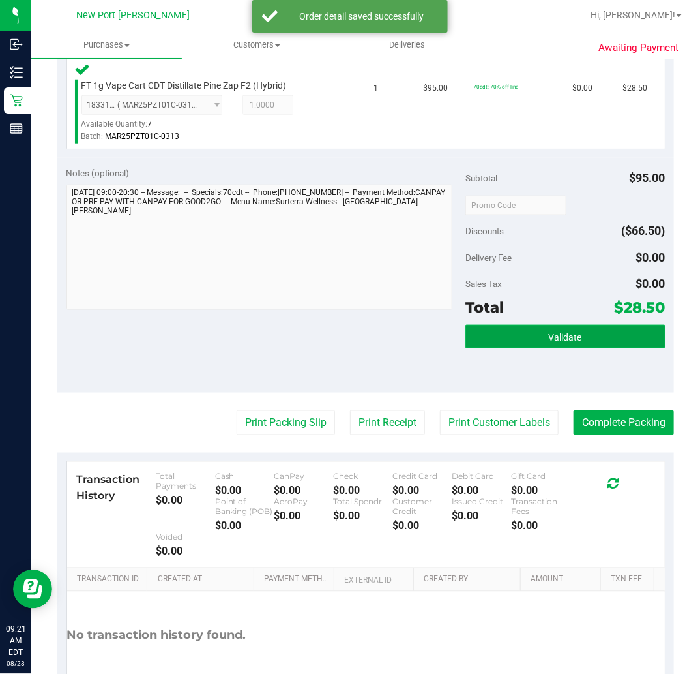
click at [533, 337] on button "Validate" at bounding box center [566, 336] width 200 height 23
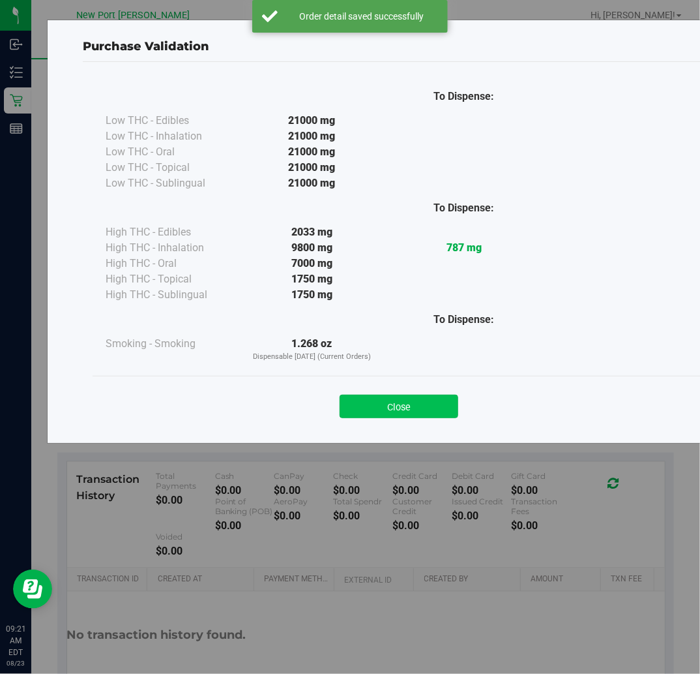
click at [423, 406] on button "Close" at bounding box center [399, 405] width 119 height 23
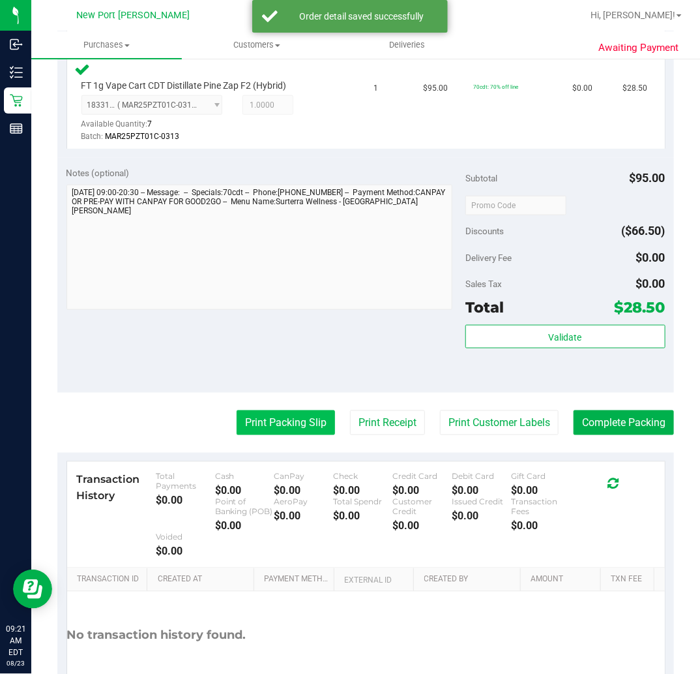
click at [271, 421] on button "Print Packing Slip" at bounding box center [286, 422] width 98 height 25
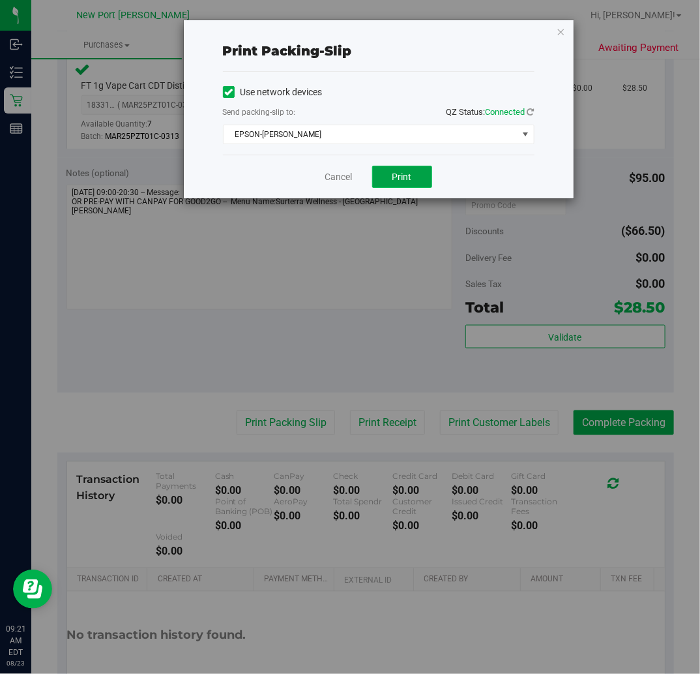
click at [412, 180] on button "Print" at bounding box center [402, 177] width 60 height 22
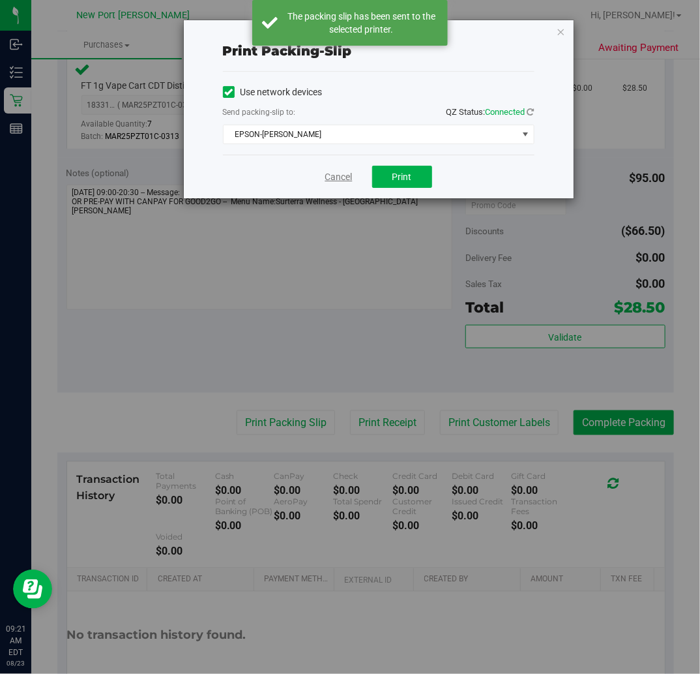
click at [335, 177] on link "Cancel" at bounding box center [338, 177] width 27 height 14
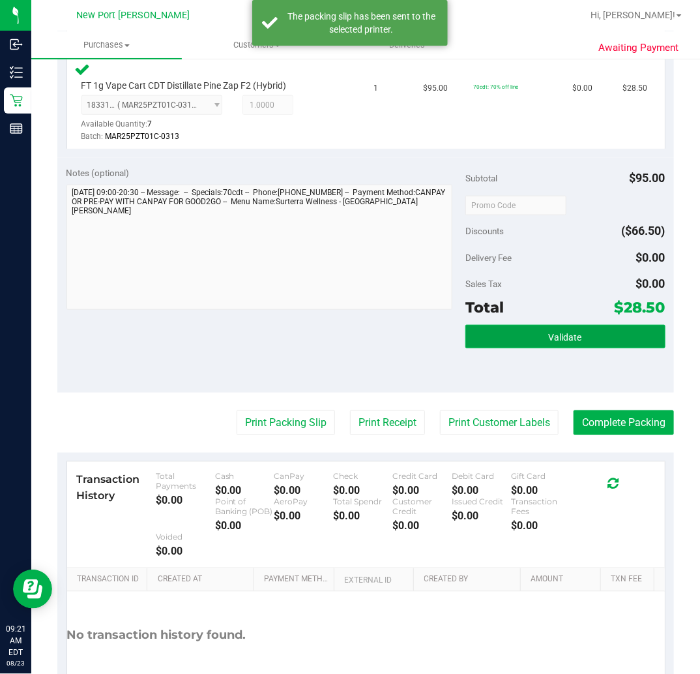
click at [537, 333] on button "Validate" at bounding box center [566, 336] width 200 height 23
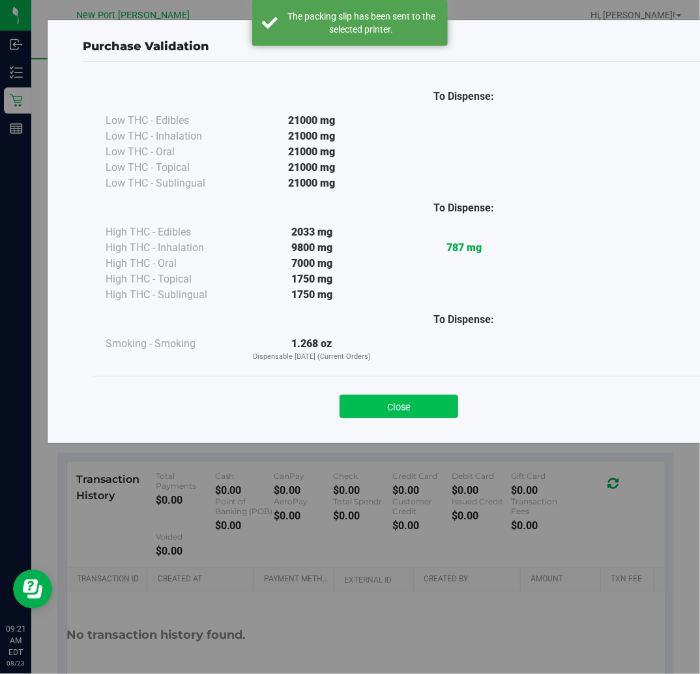
click at [406, 404] on button "Close" at bounding box center [399, 405] width 119 height 23
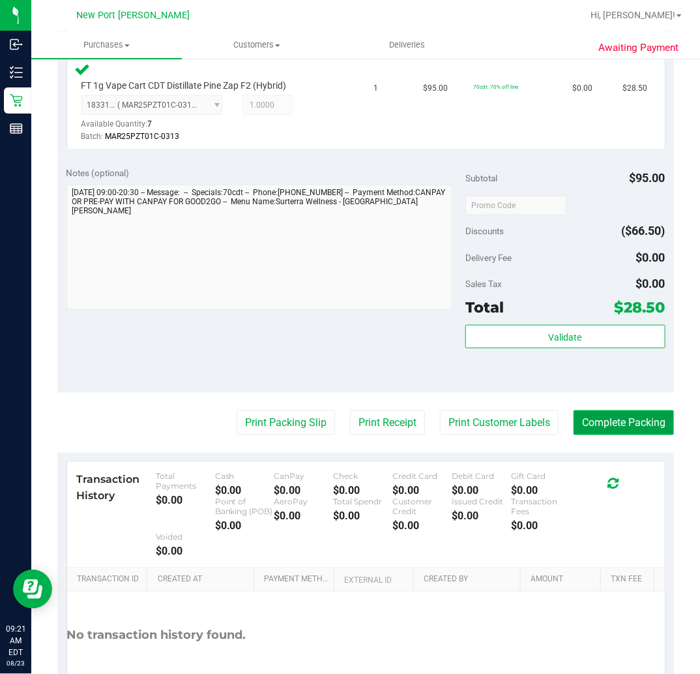
click at [603, 421] on button "Complete Packing" at bounding box center [624, 422] width 100 height 25
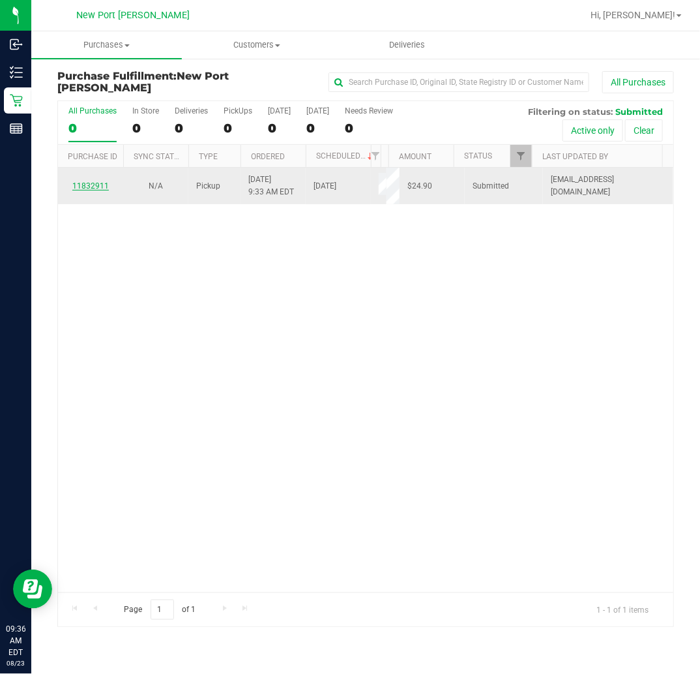
click at [98, 183] on link "11832911" at bounding box center [90, 185] width 37 height 9
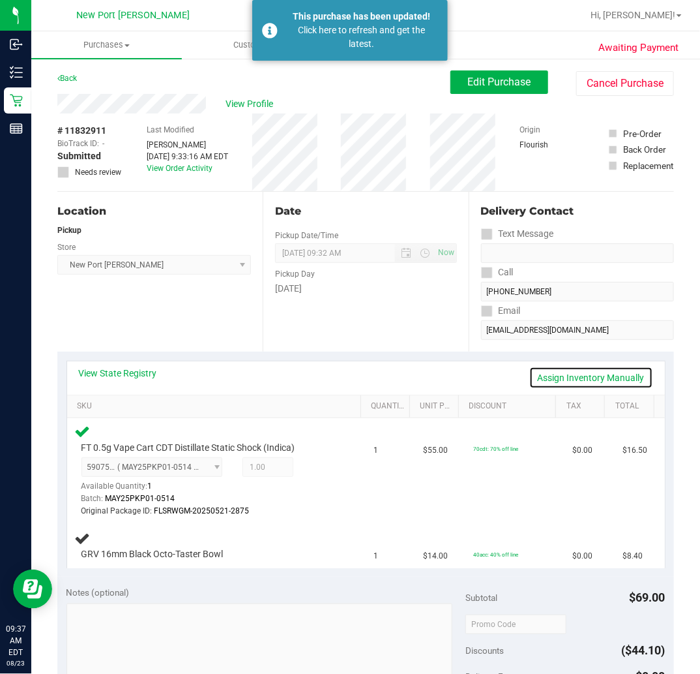
click at [568, 380] on link "Assign Inventory Manually" at bounding box center [591, 377] width 124 height 22
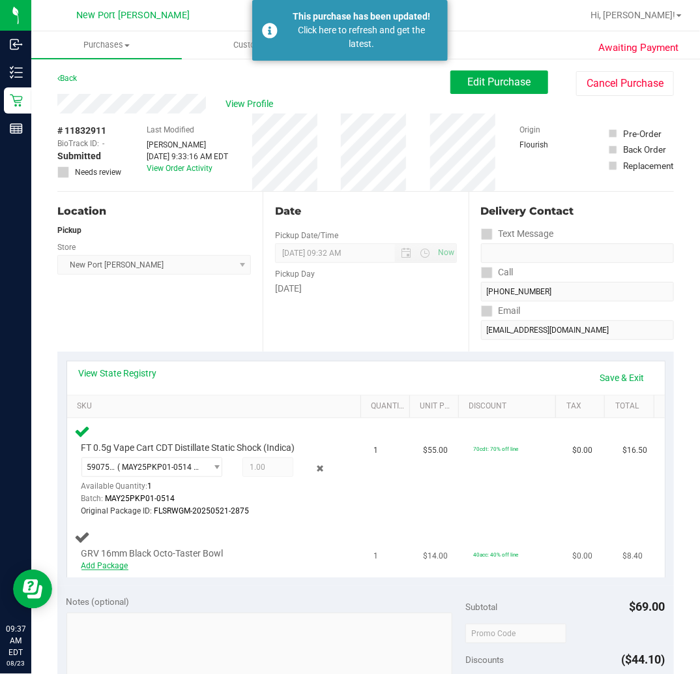
click at [108, 565] on link "Add Package" at bounding box center [105, 565] width 47 height 9
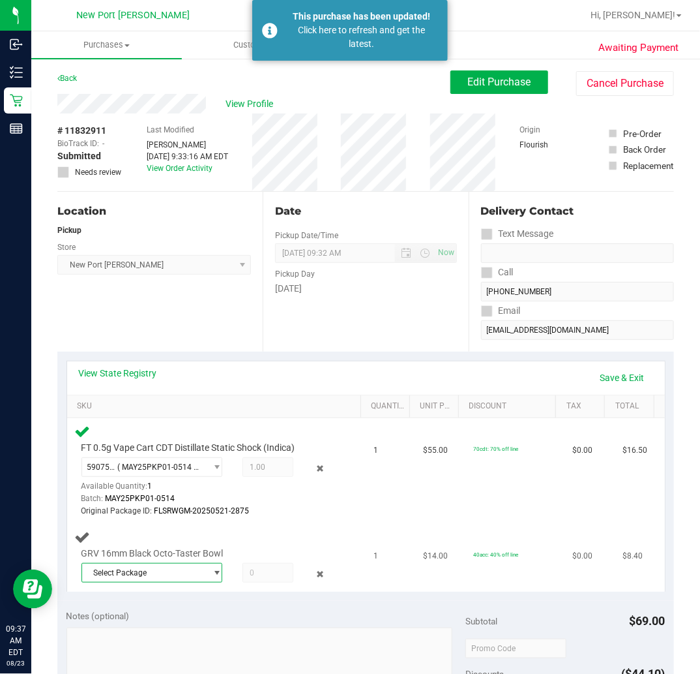
click at [212, 569] on span "select" at bounding box center [217, 572] width 10 height 10
click at [196, 621] on span "( 1992483-0325 | orig: FLTW-20250424-057 )" at bounding box center [258, 624] width 158 height 9
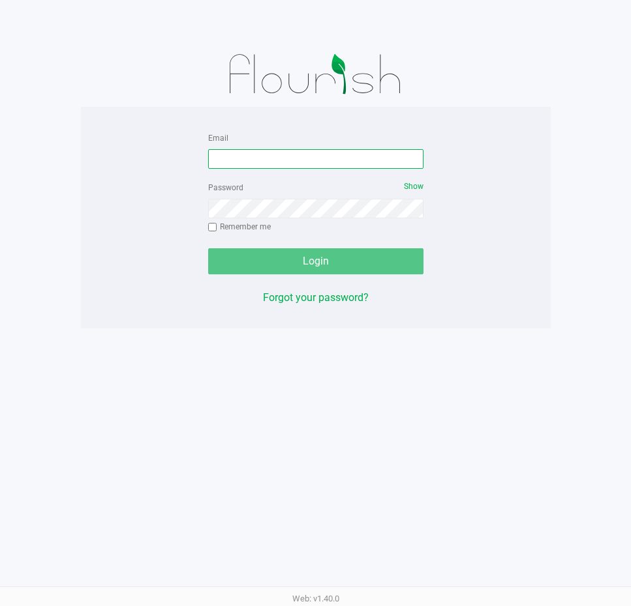
click at [331, 155] on input "Email" at bounding box center [315, 159] width 215 height 20
type input "[EMAIL_ADDRESS][DOMAIN_NAME]"
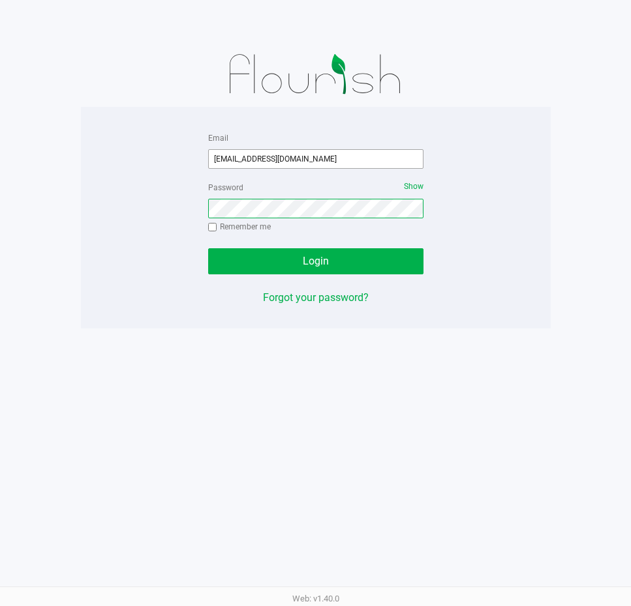
click at [208, 248] on button "Login" at bounding box center [315, 261] width 215 height 26
